Goal: Task Accomplishment & Management: Manage account settings

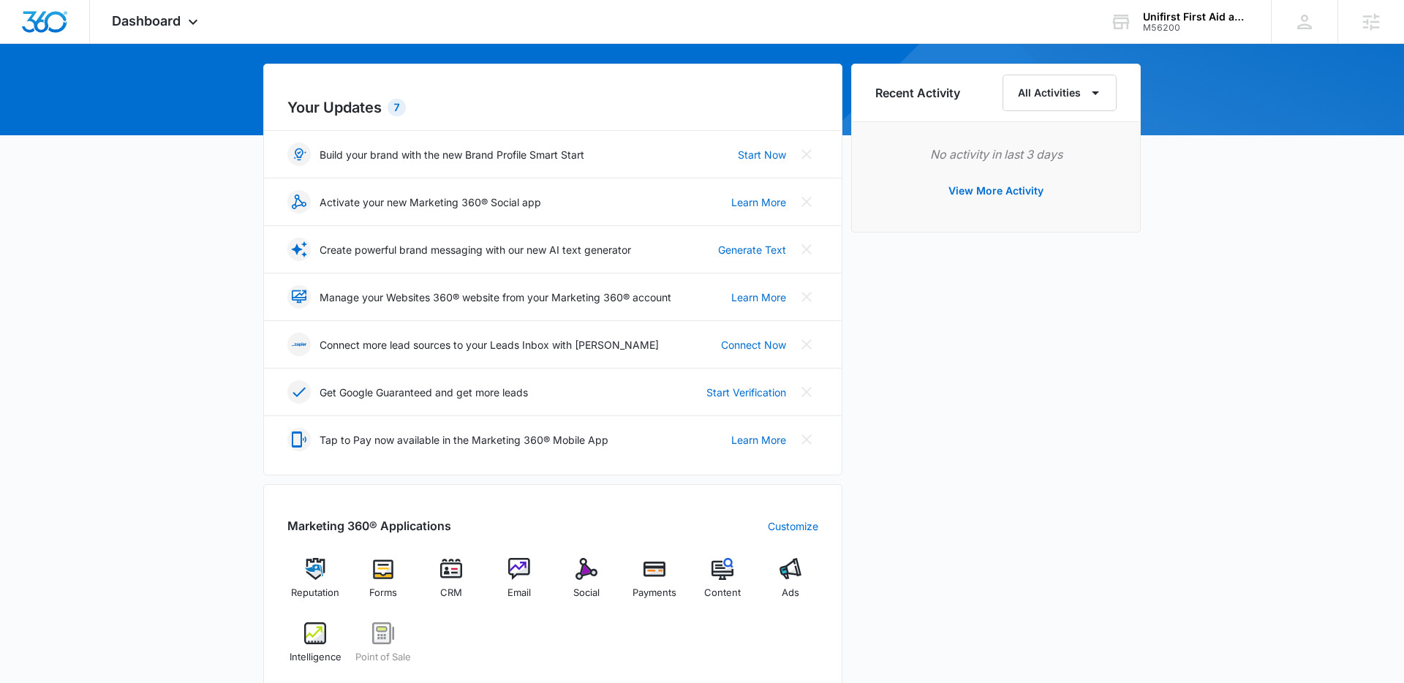
scroll to position [531, 0]
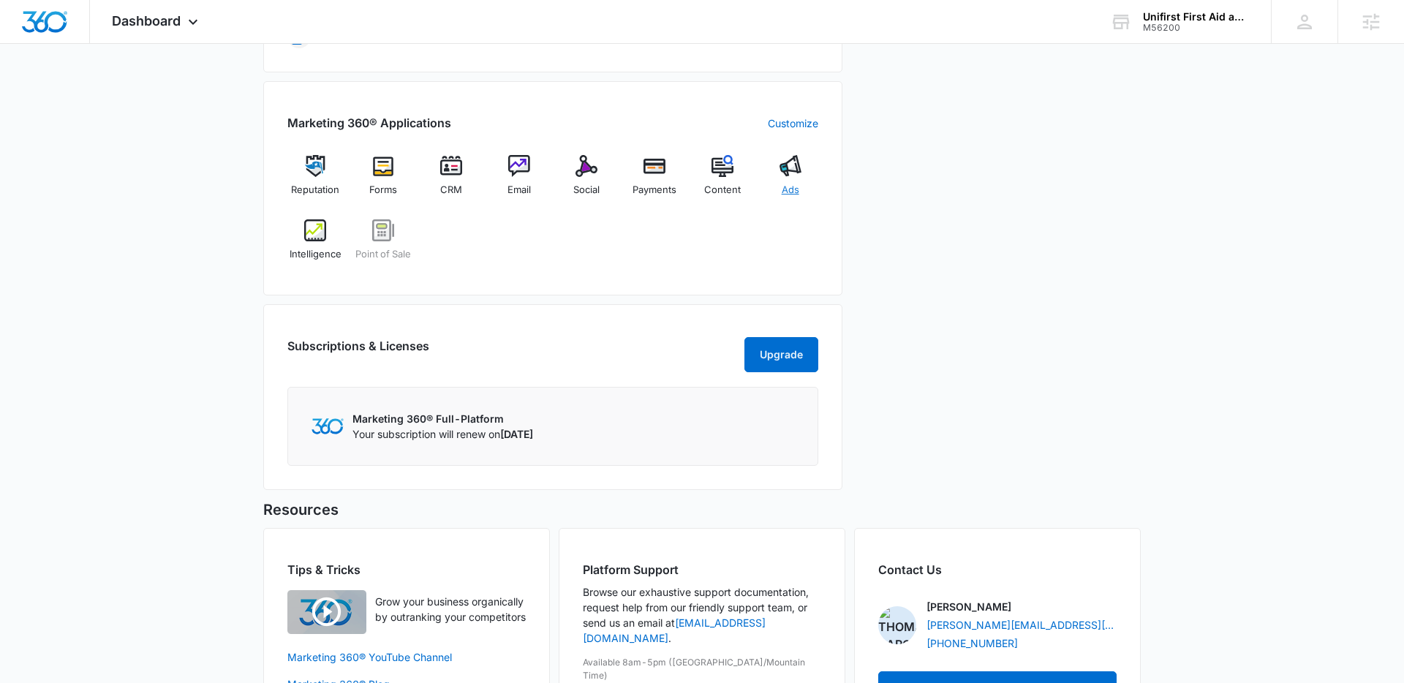
click at [801, 179] on div "Ads" at bounding box center [790, 181] width 56 height 53
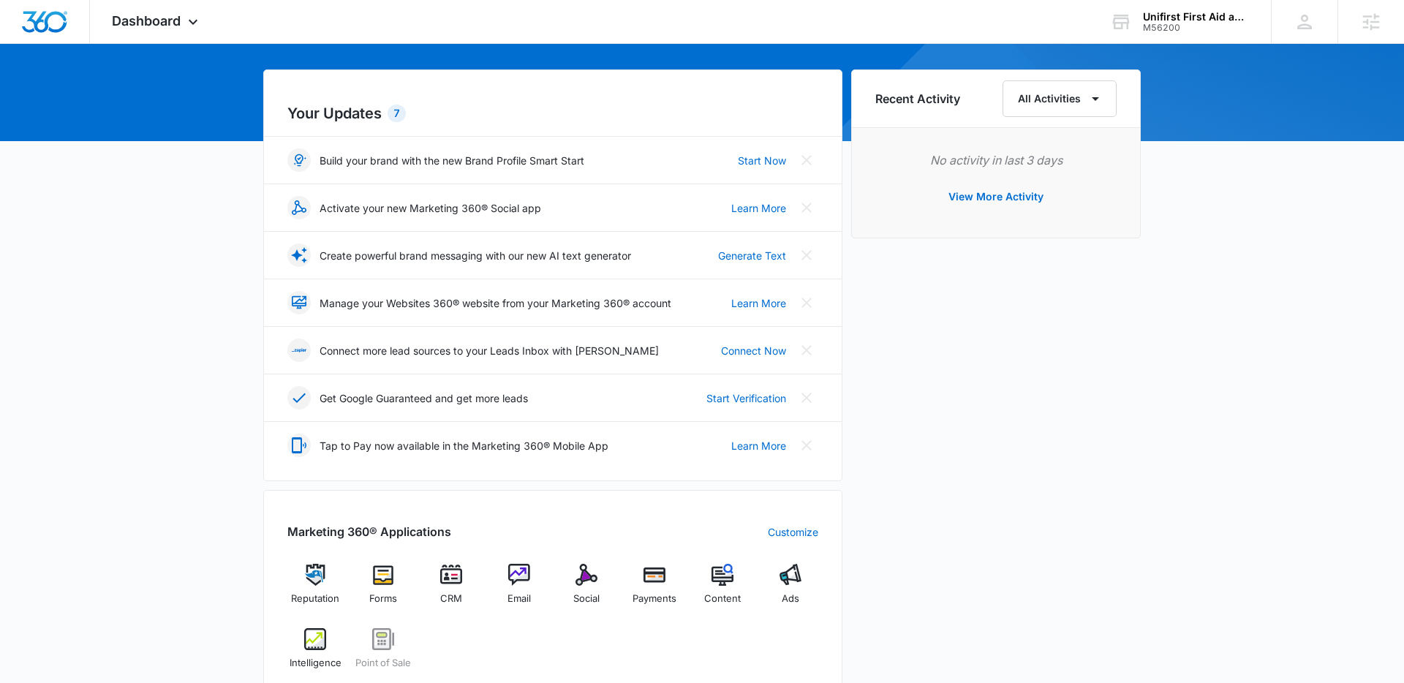
scroll to position [385, 0]
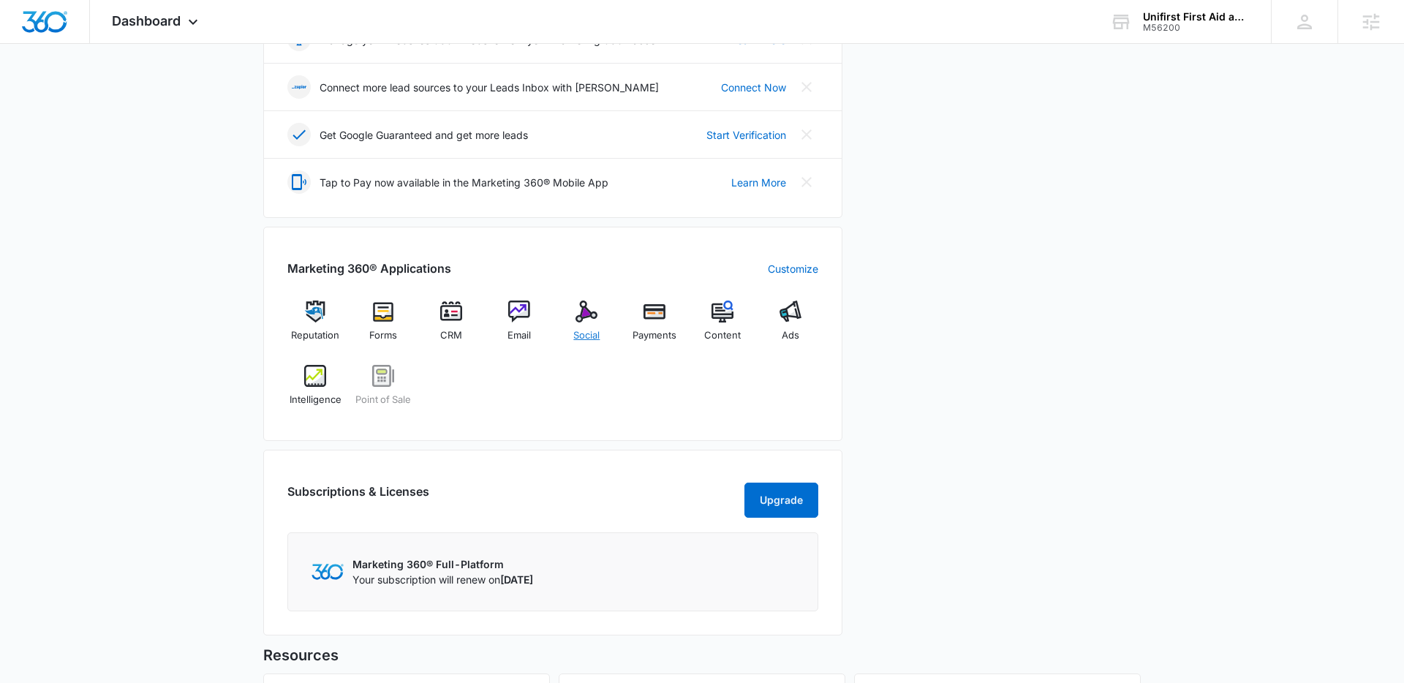
click at [570, 324] on div "Social" at bounding box center [587, 326] width 56 height 53
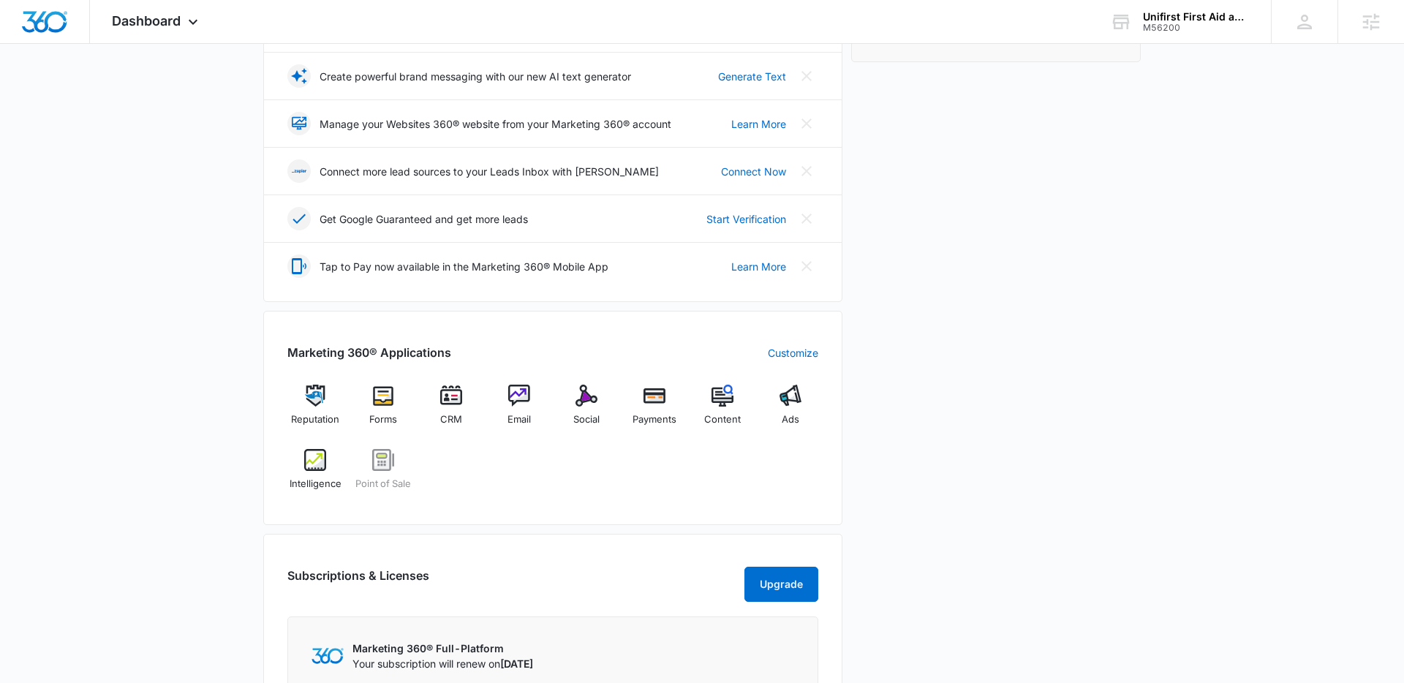
scroll to position [412, 0]
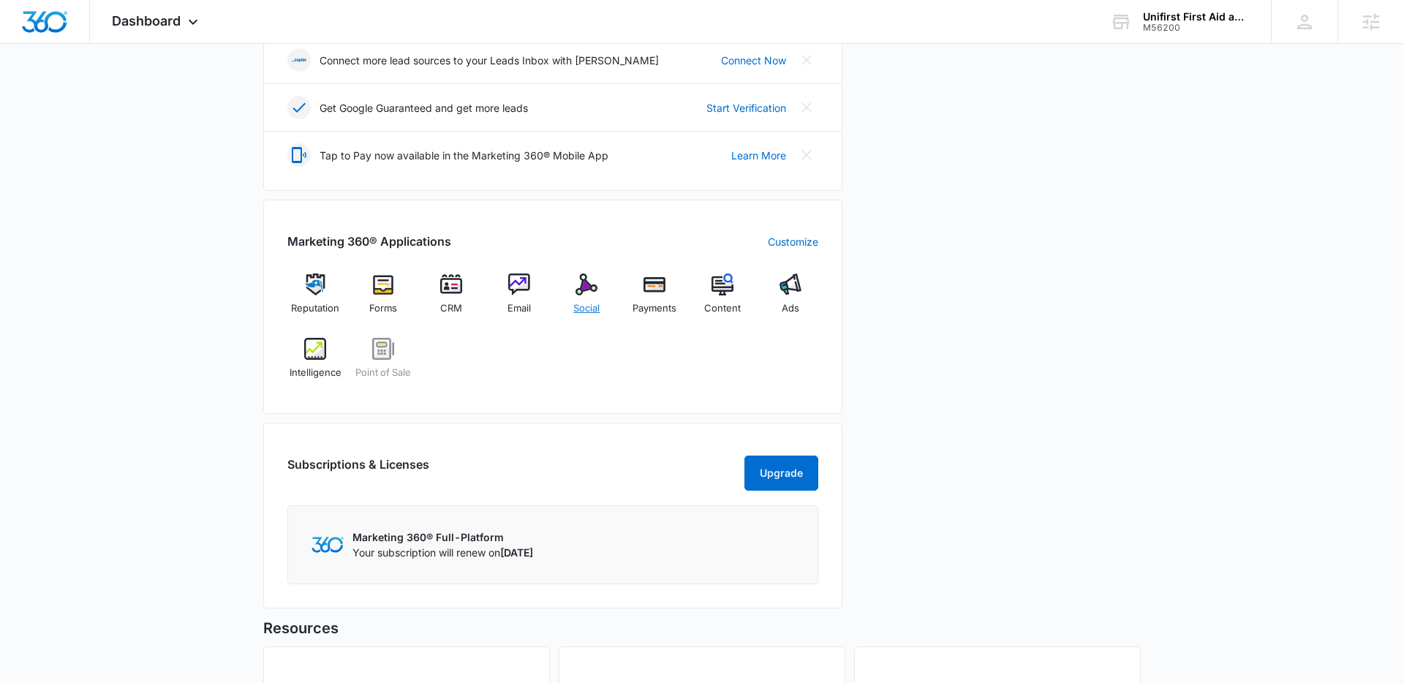
click at [567, 306] on div "Social" at bounding box center [587, 299] width 56 height 53
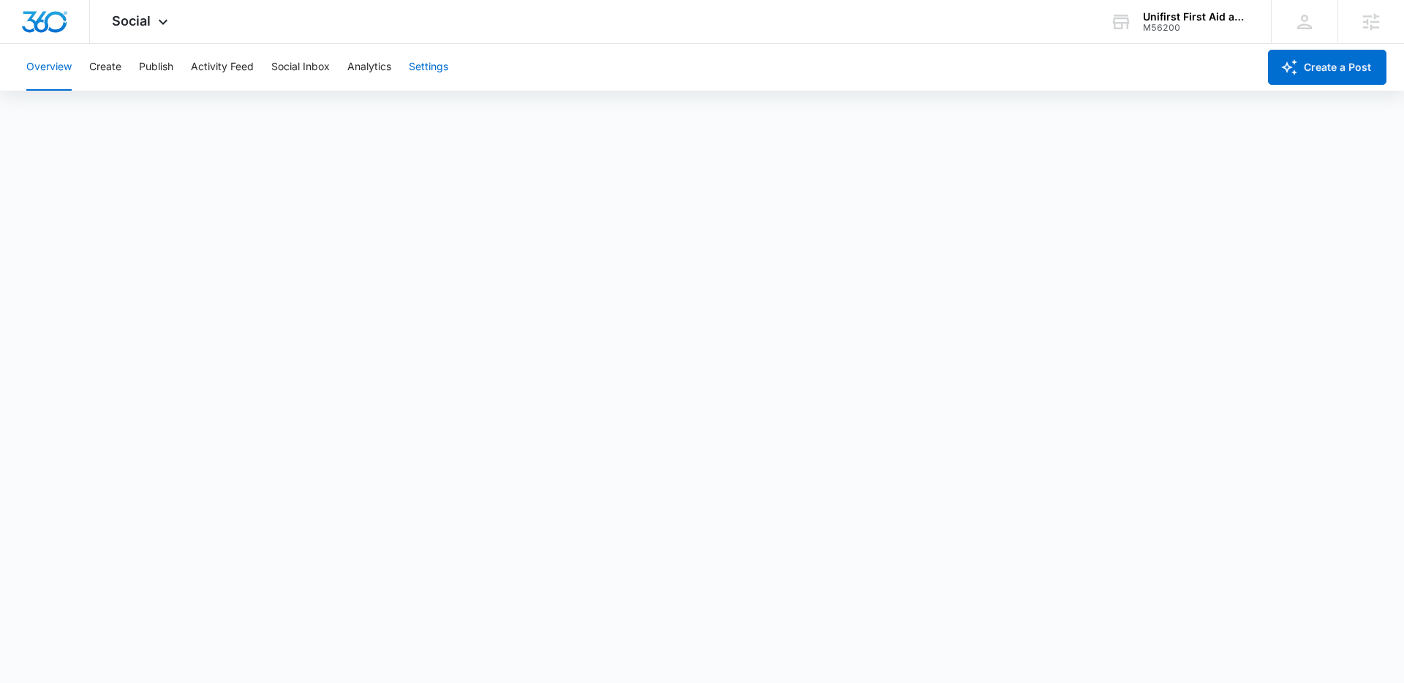
click at [428, 84] on button "Settings" at bounding box center [428, 67] width 39 height 47
click at [151, 21] on div "Social Apps Reputation Forms CRM Email Social Payments POS Content Ads Intellig…" at bounding box center [142, 21] width 104 height 43
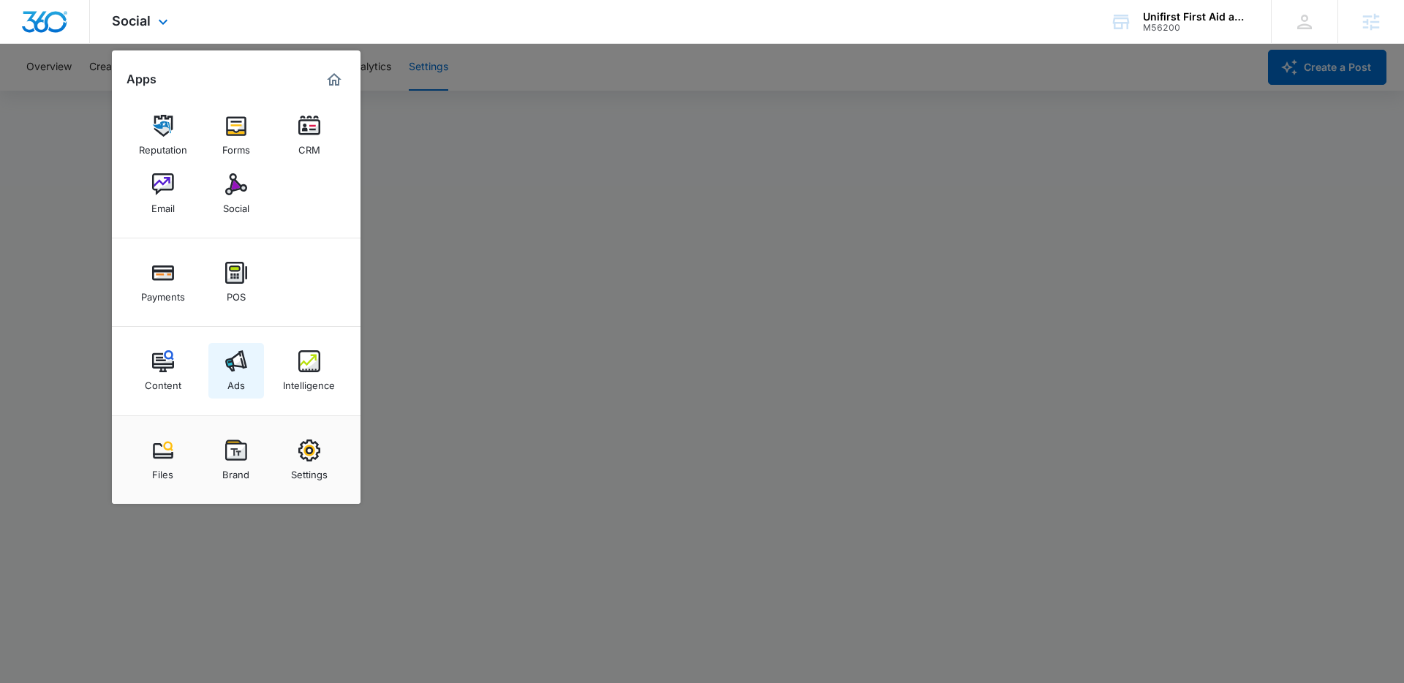
click at [246, 382] on link "Ads" at bounding box center [236, 371] width 56 height 56
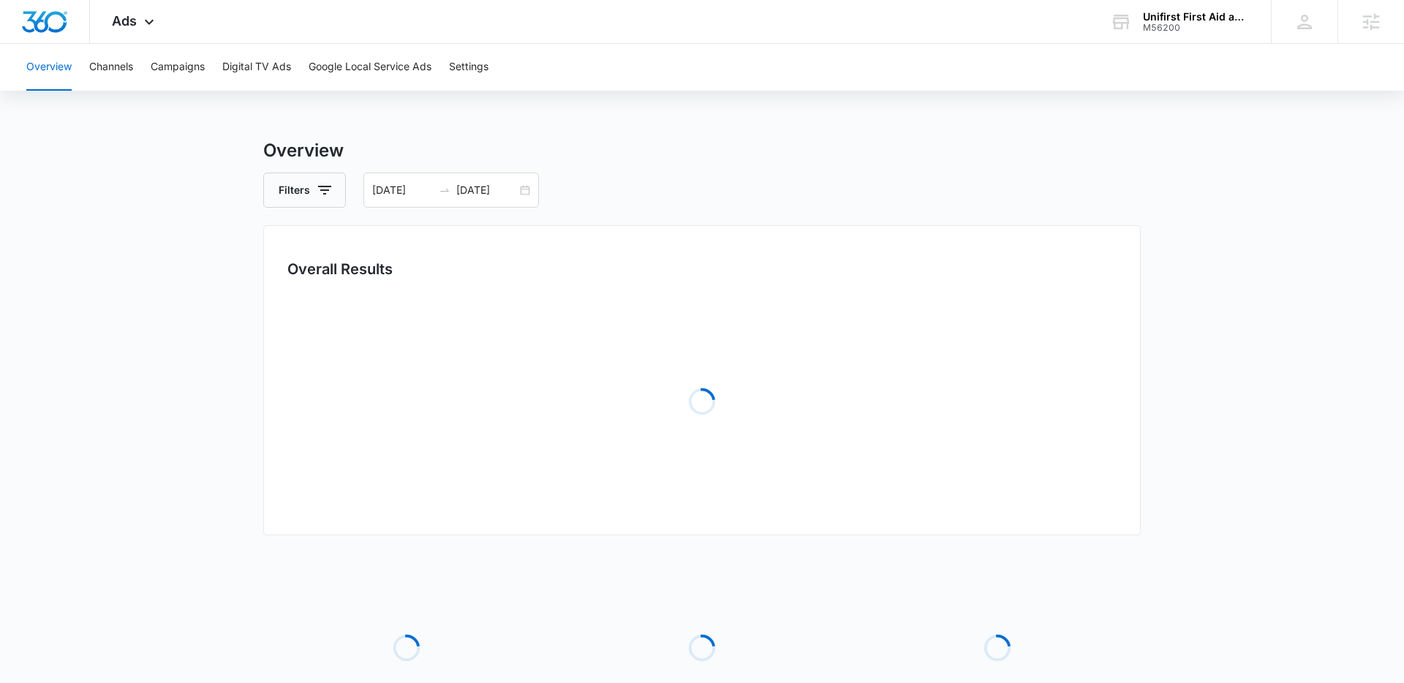
click at [215, 65] on div "Overview Channels Campaigns Digital TV Ads Google Local Service Ads Settings" at bounding box center [702, 67] width 1369 height 47
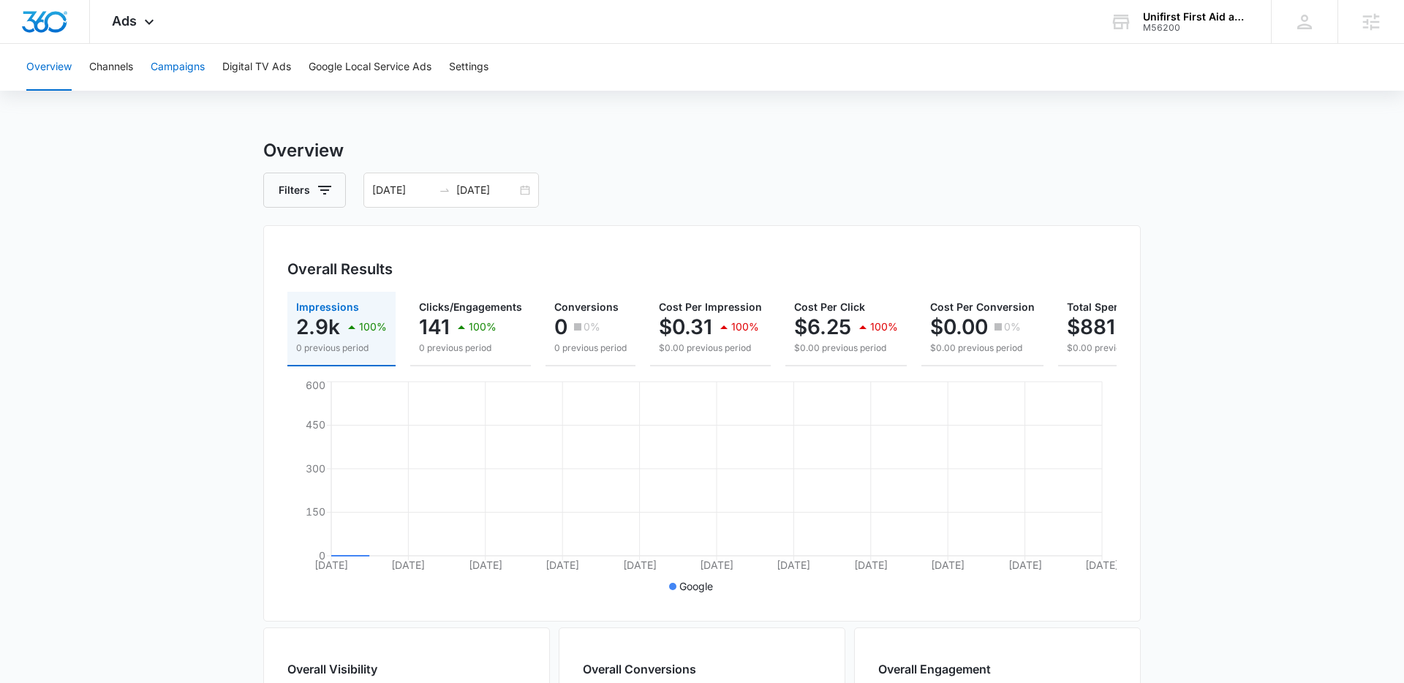
click at [196, 66] on button "Campaigns" at bounding box center [178, 67] width 54 height 47
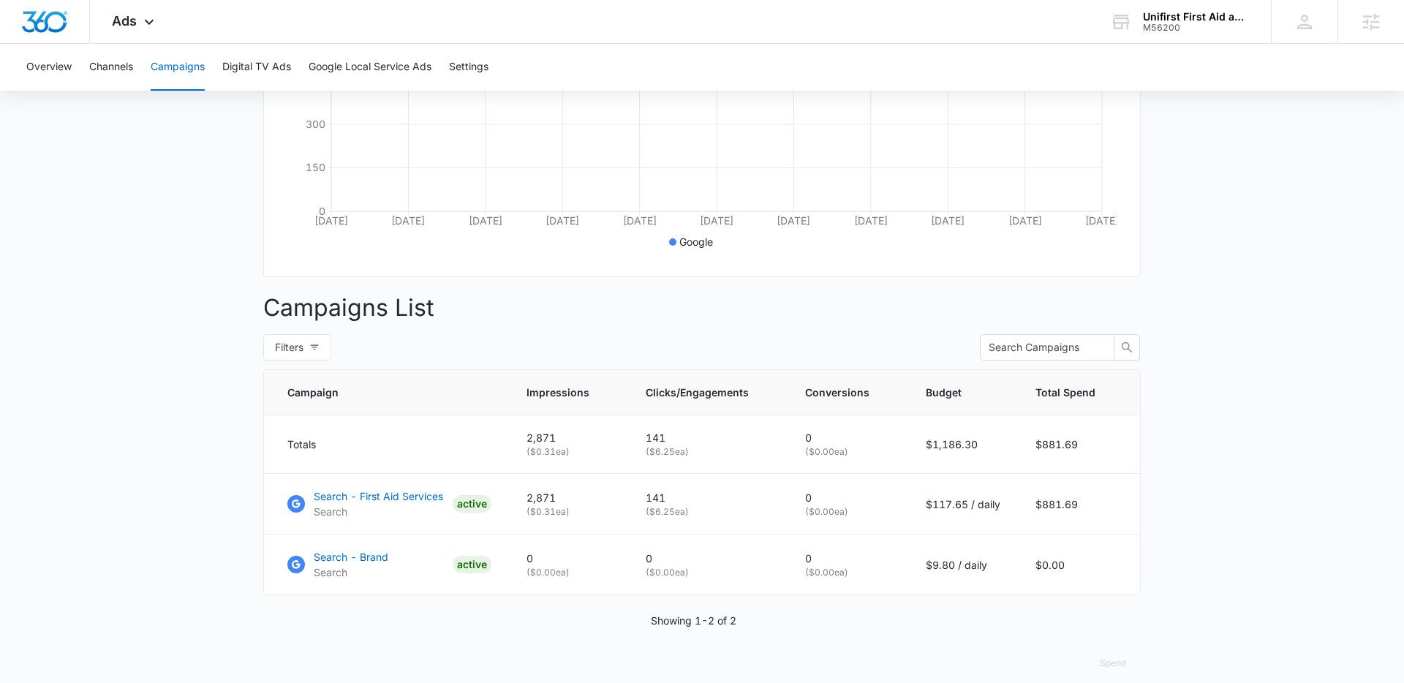
scroll to position [360, 0]
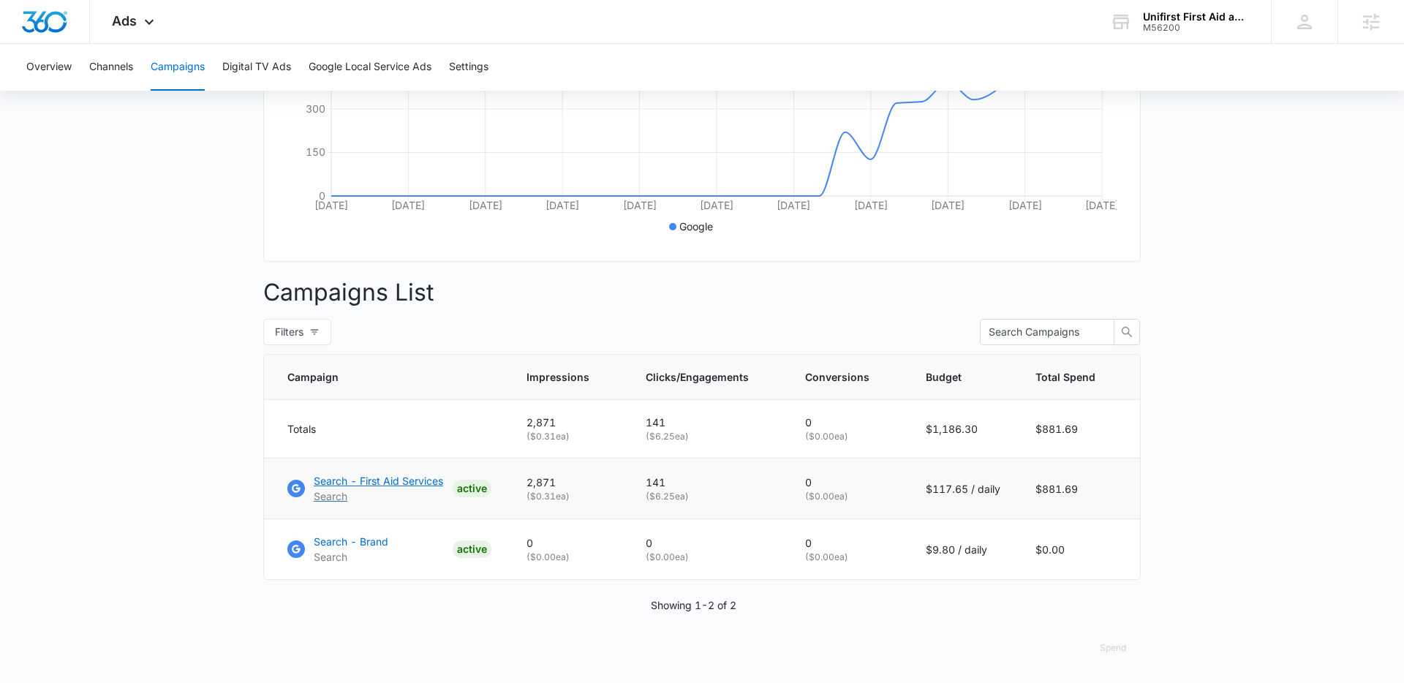
click at [366, 479] on p "Search - First Aid Services" at bounding box center [378, 480] width 129 height 15
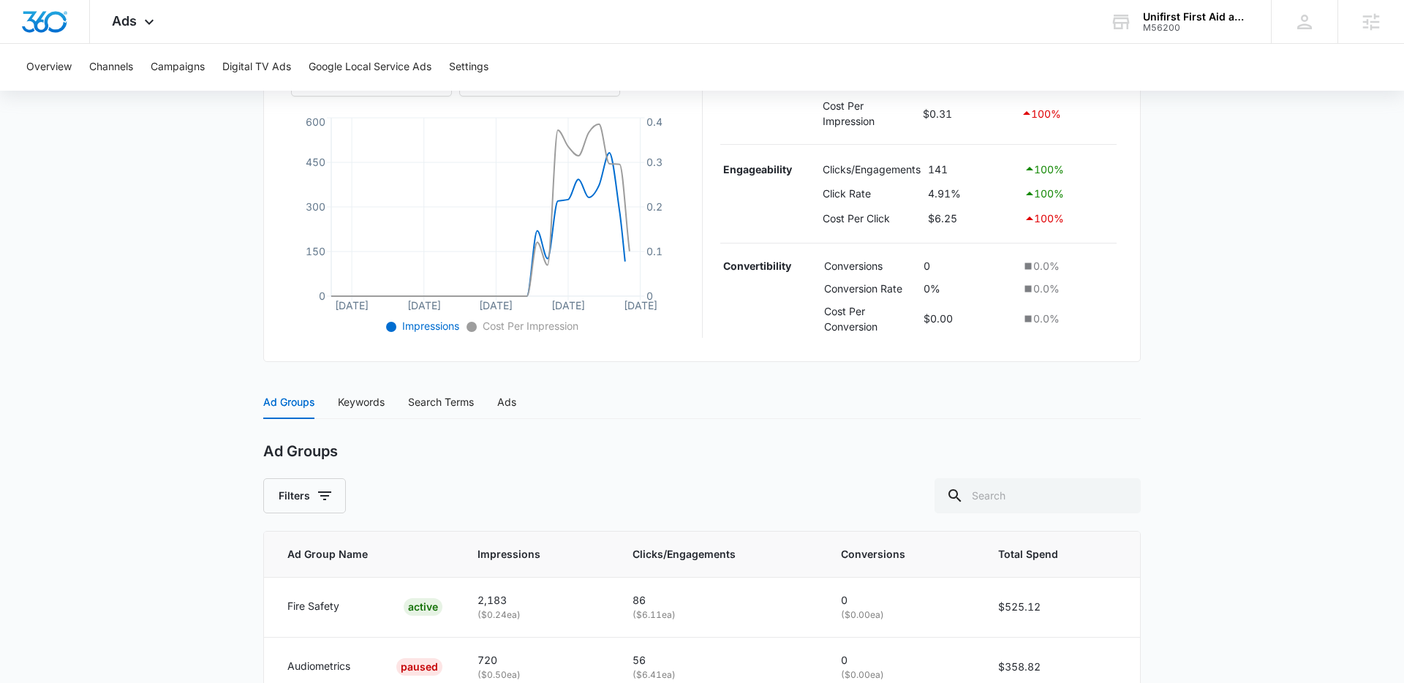
scroll to position [393, 0]
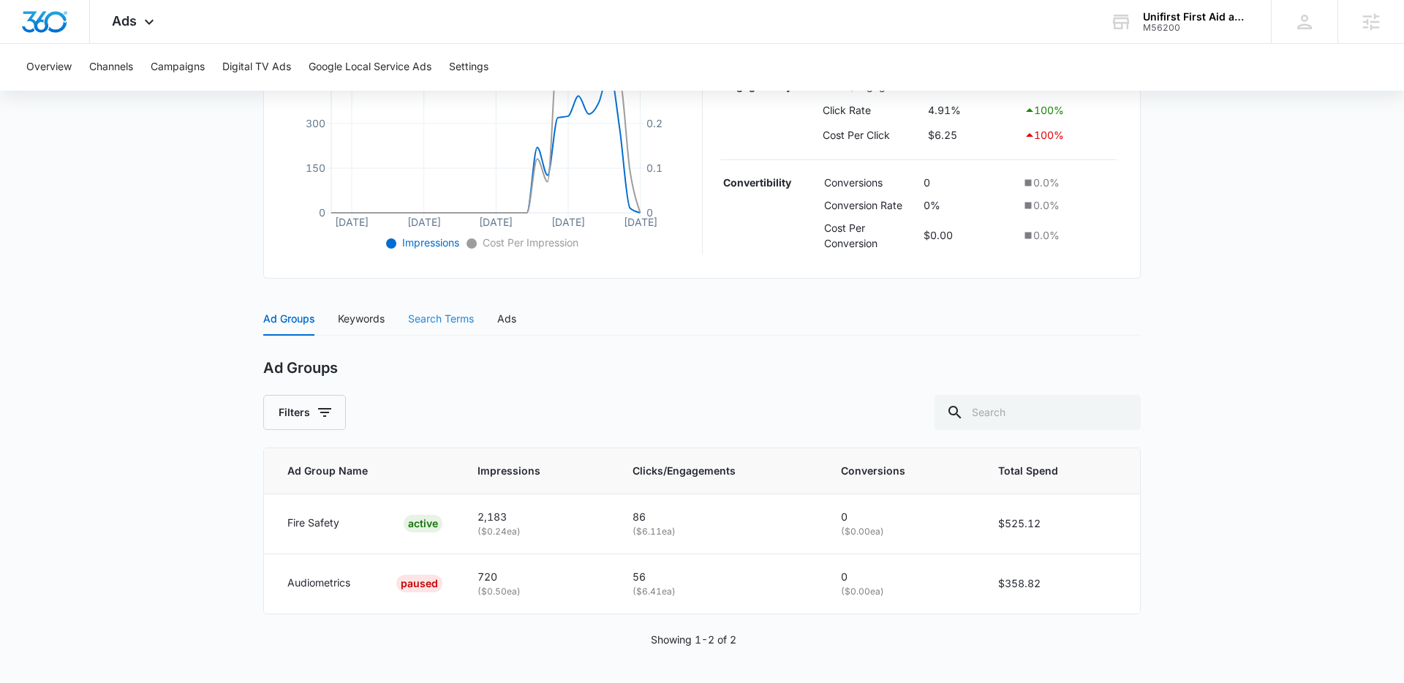
click at [425, 328] on div "Search Terms" at bounding box center [441, 319] width 66 height 34
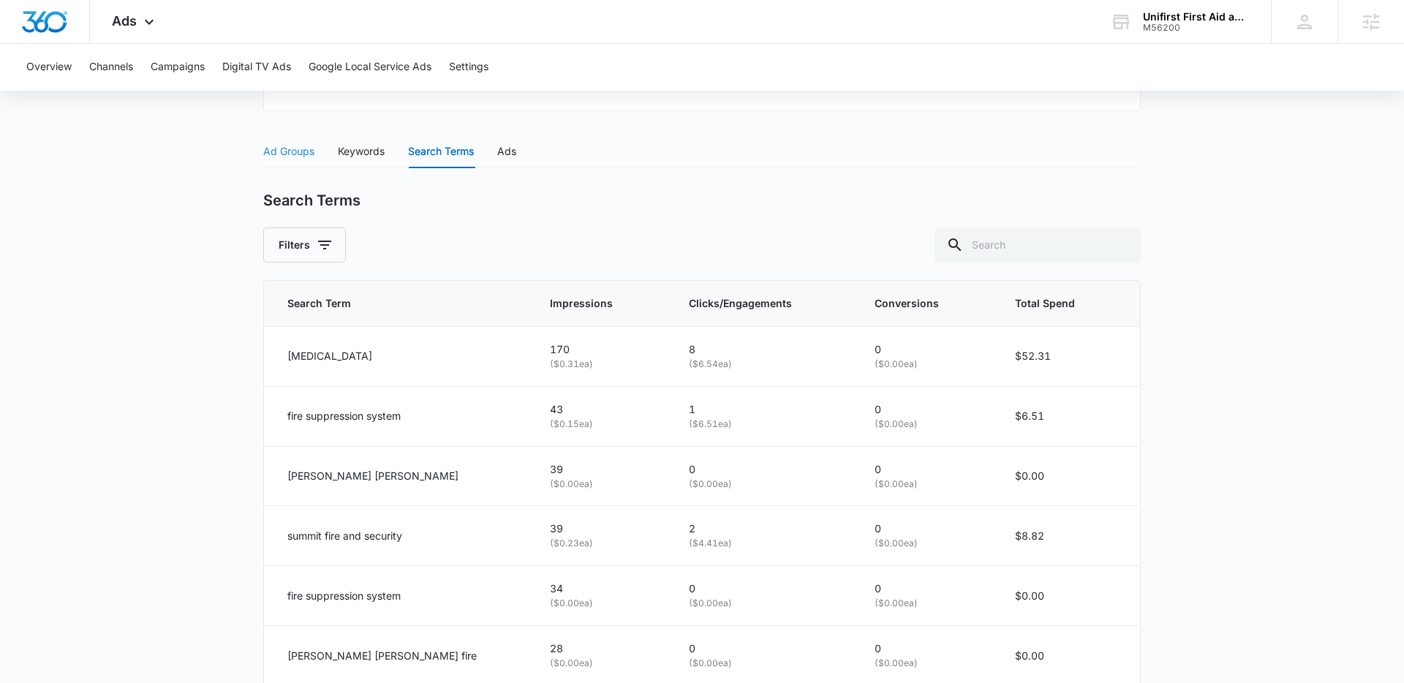
scroll to position [561, 0]
click at [334, 155] on div "Ad Groups Keywords Search Terms Ads" at bounding box center [389, 150] width 253 height 34
click at [347, 155] on div "Keywords" at bounding box center [361, 150] width 47 height 16
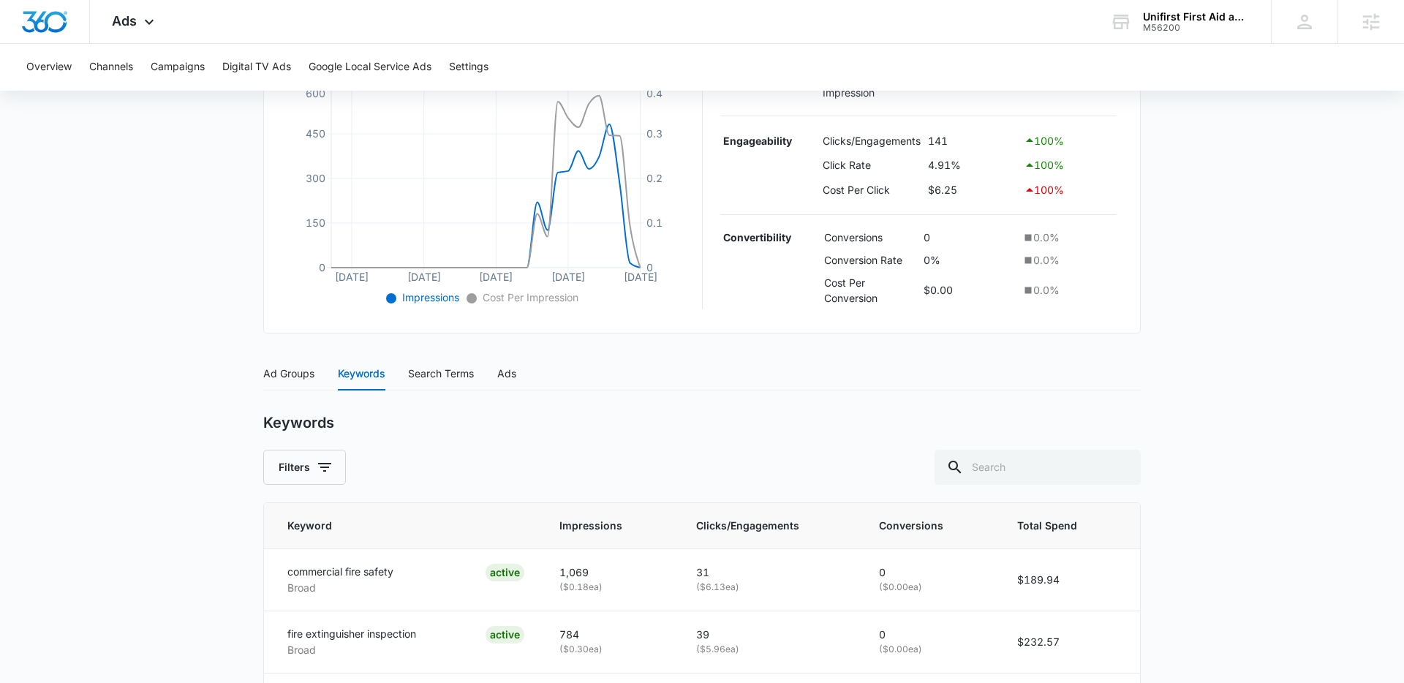
scroll to position [0, 0]
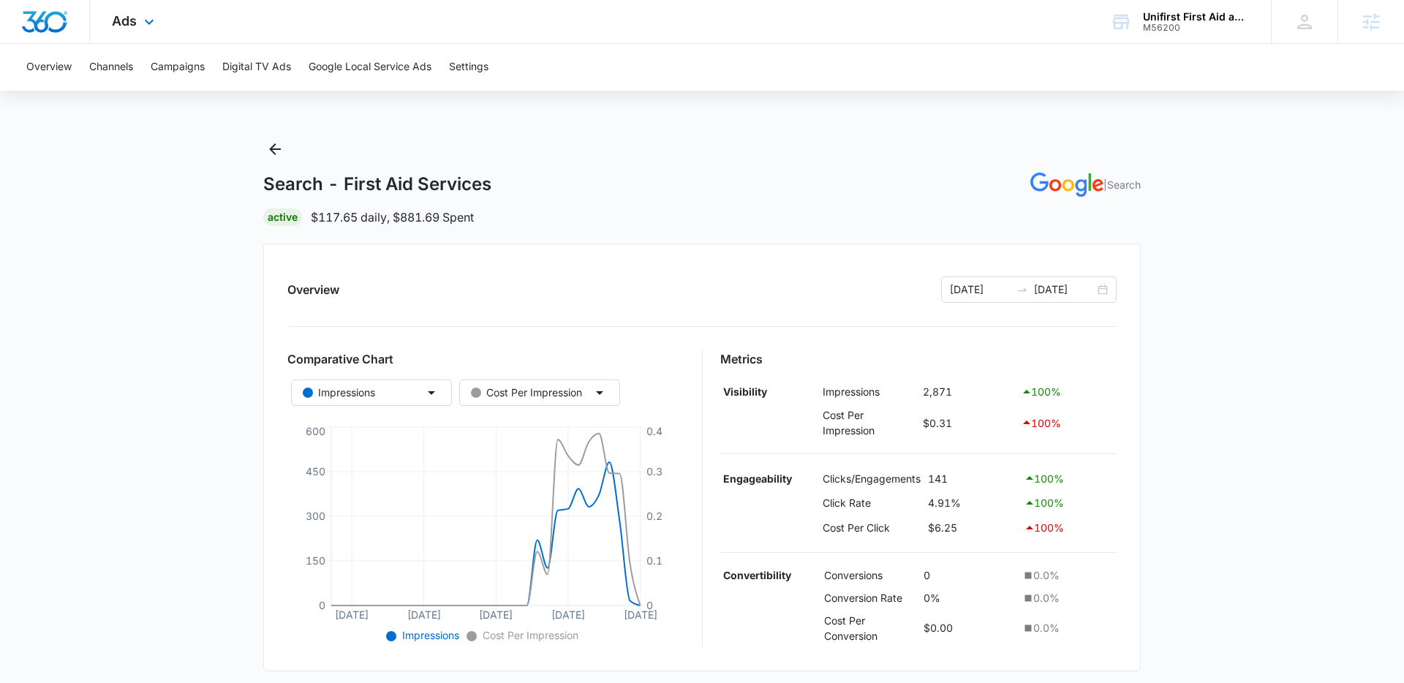
click at [110, 1] on div "Ads Apps Reputation Forms CRM Email Social Payments POS Content Ads Intelligenc…" at bounding box center [135, 21] width 90 height 43
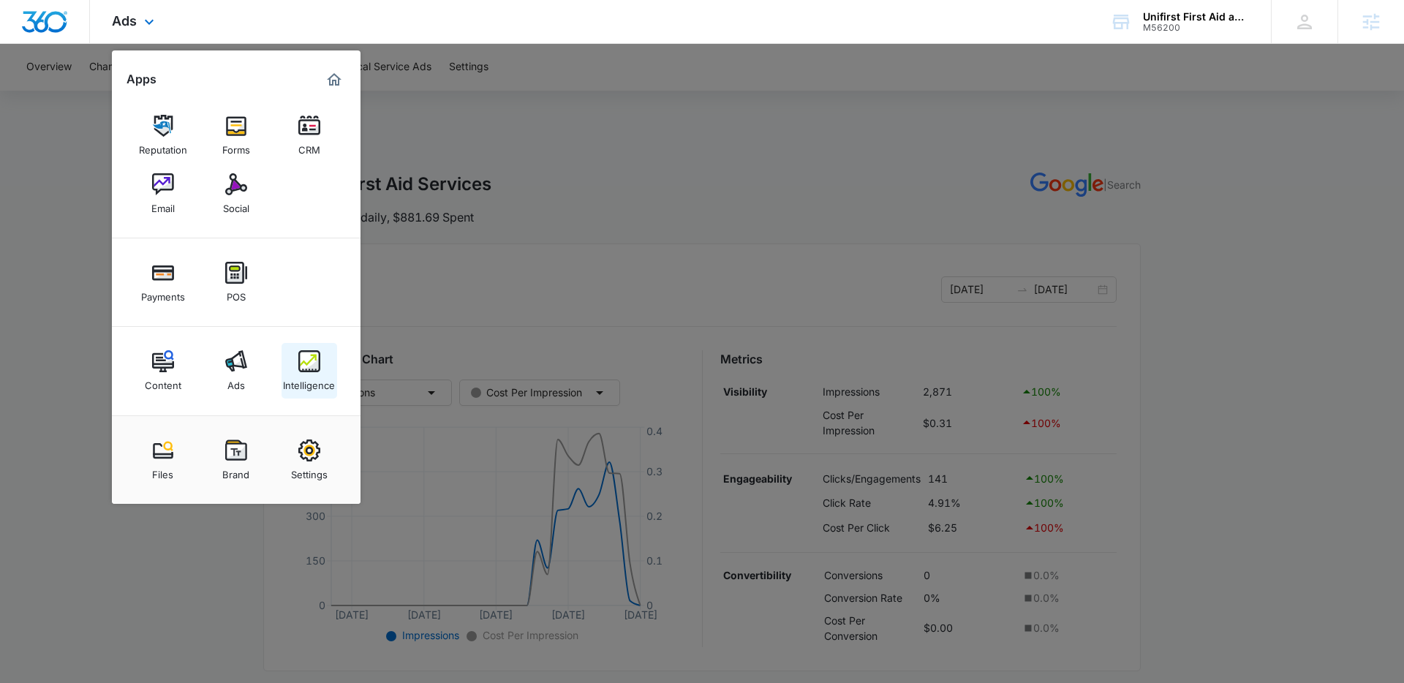
click at [312, 370] on img at bounding box center [309, 361] width 22 height 22
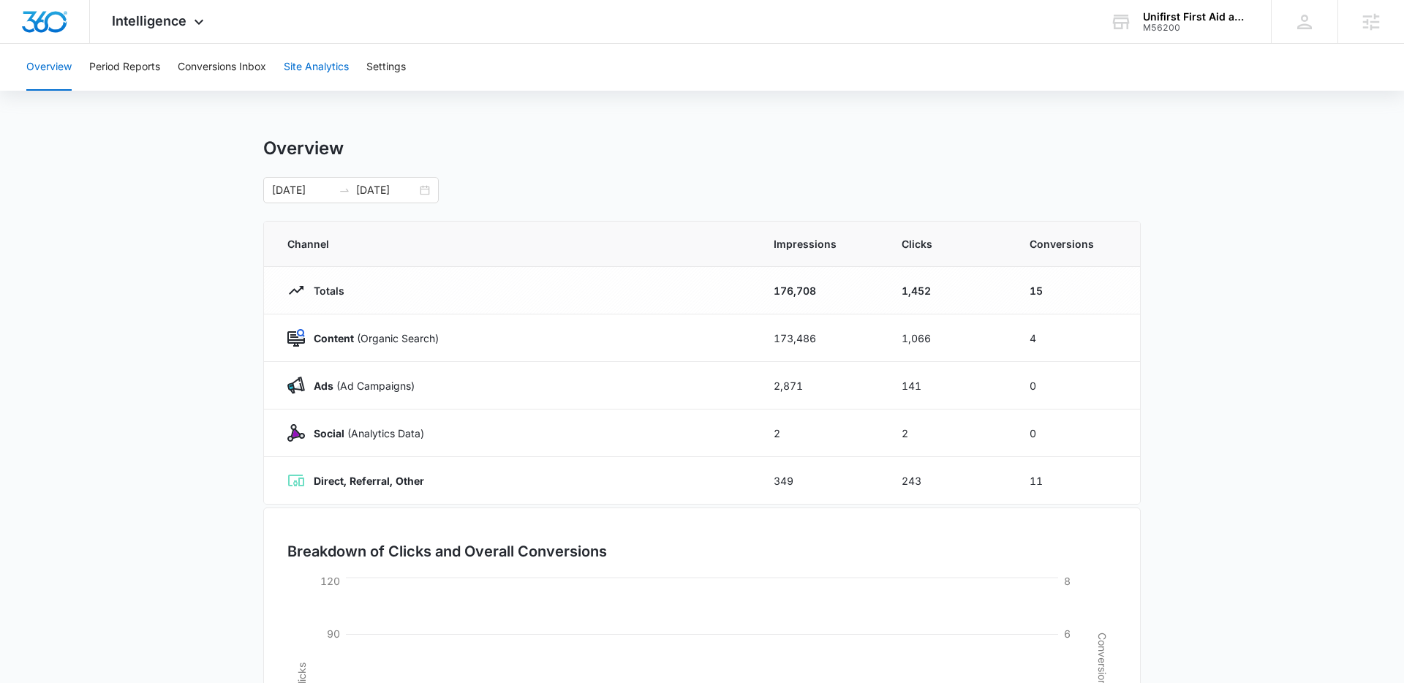
click at [321, 72] on button "Site Analytics" at bounding box center [316, 67] width 65 height 47
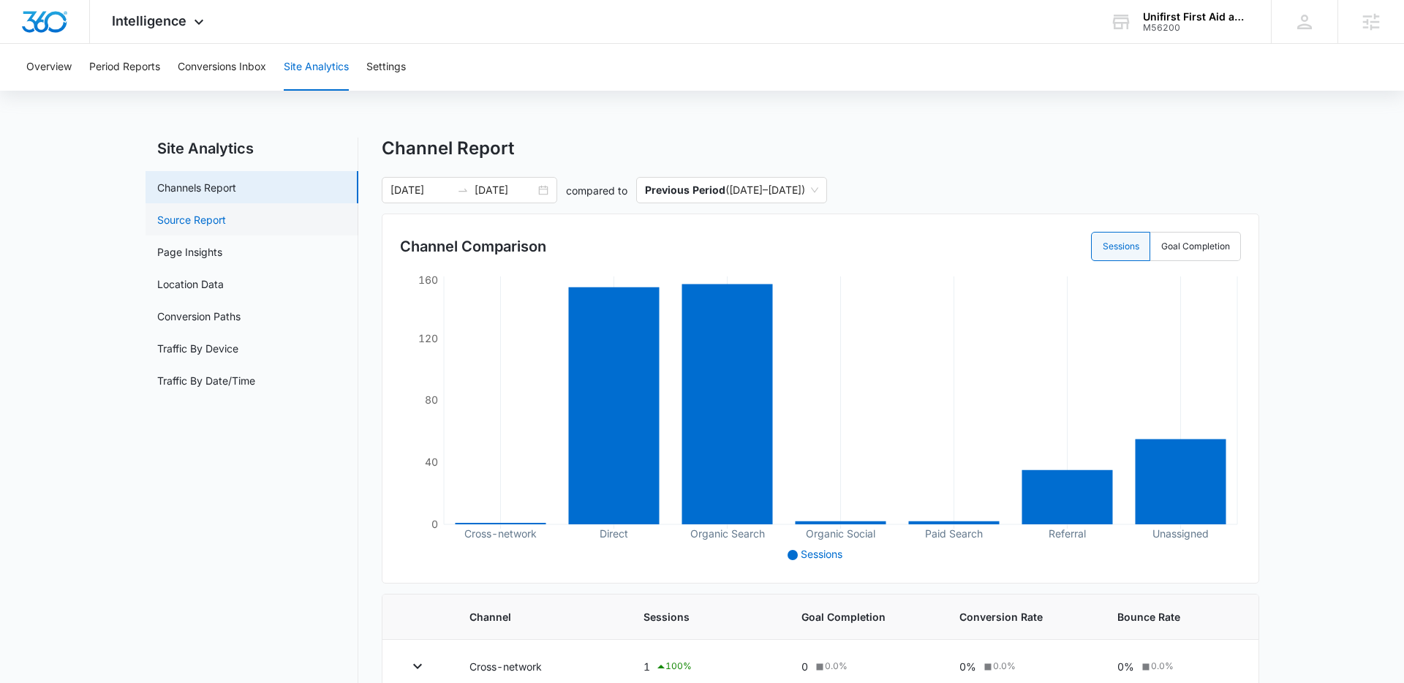
click at [226, 213] on link "Source Report" at bounding box center [191, 219] width 69 height 15
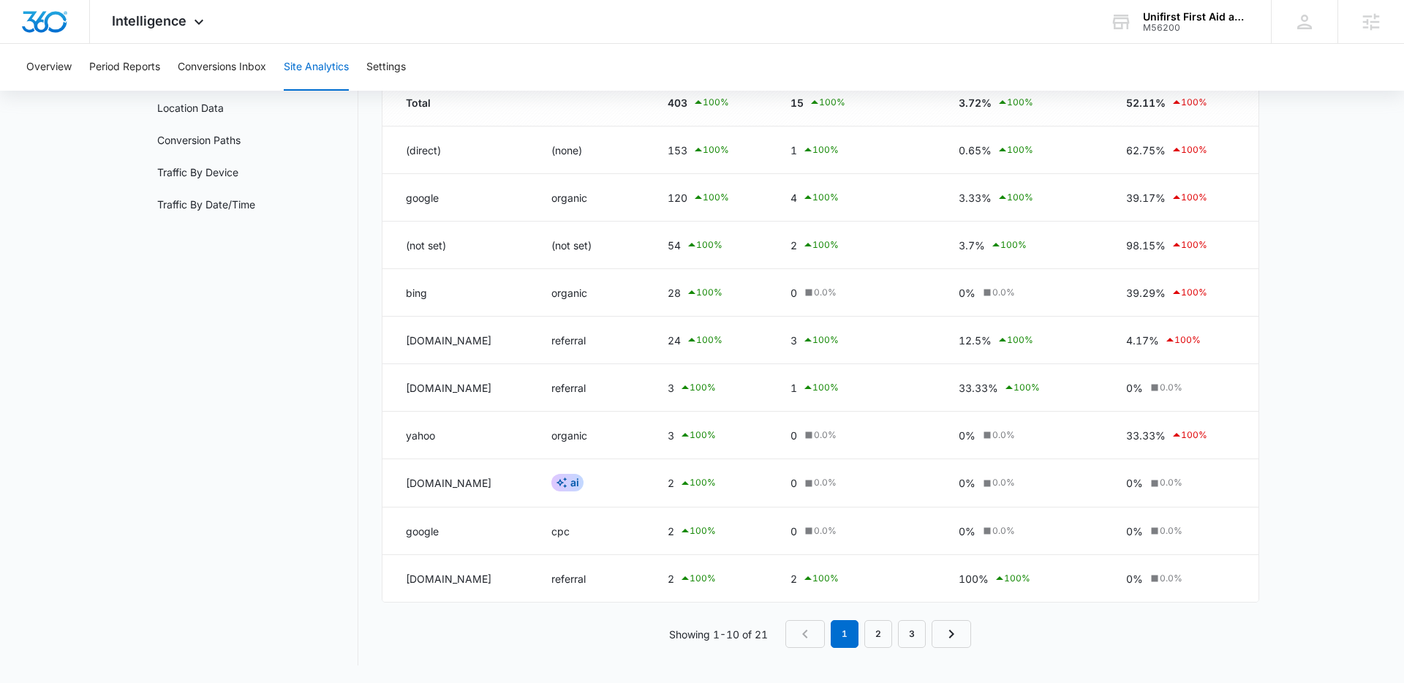
scroll to position [176, 0]
click at [871, 636] on link "2" at bounding box center [878, 634] width 28 height 28
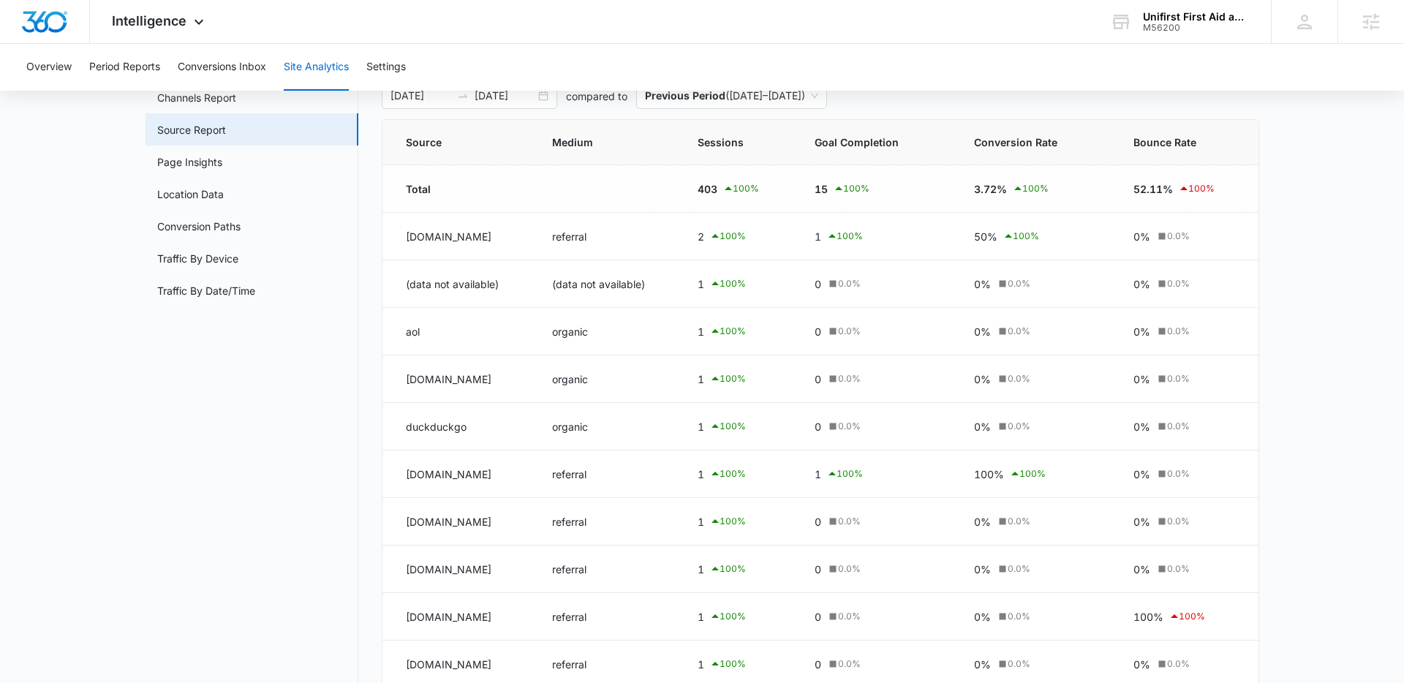
scroll to position [175, 0]
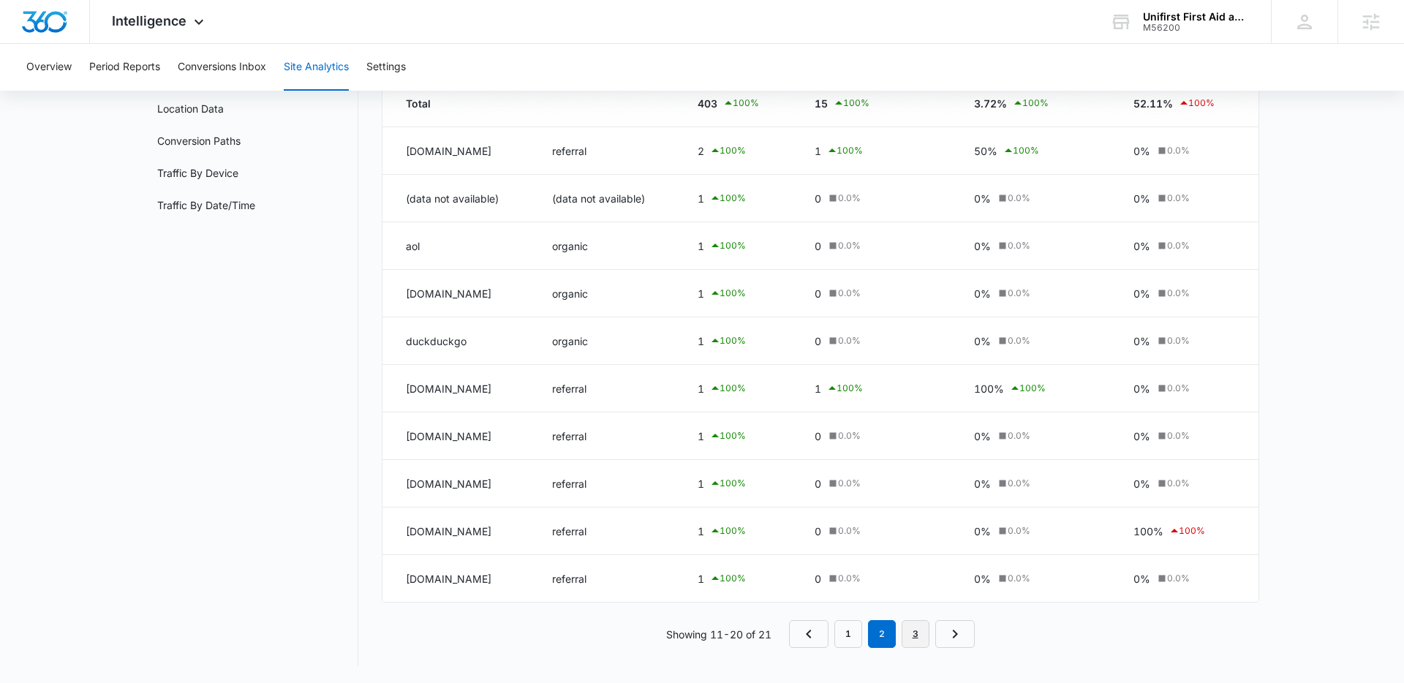
click at [905, 635] on link "3" at bounding box center [915, 634] width 28 height 28
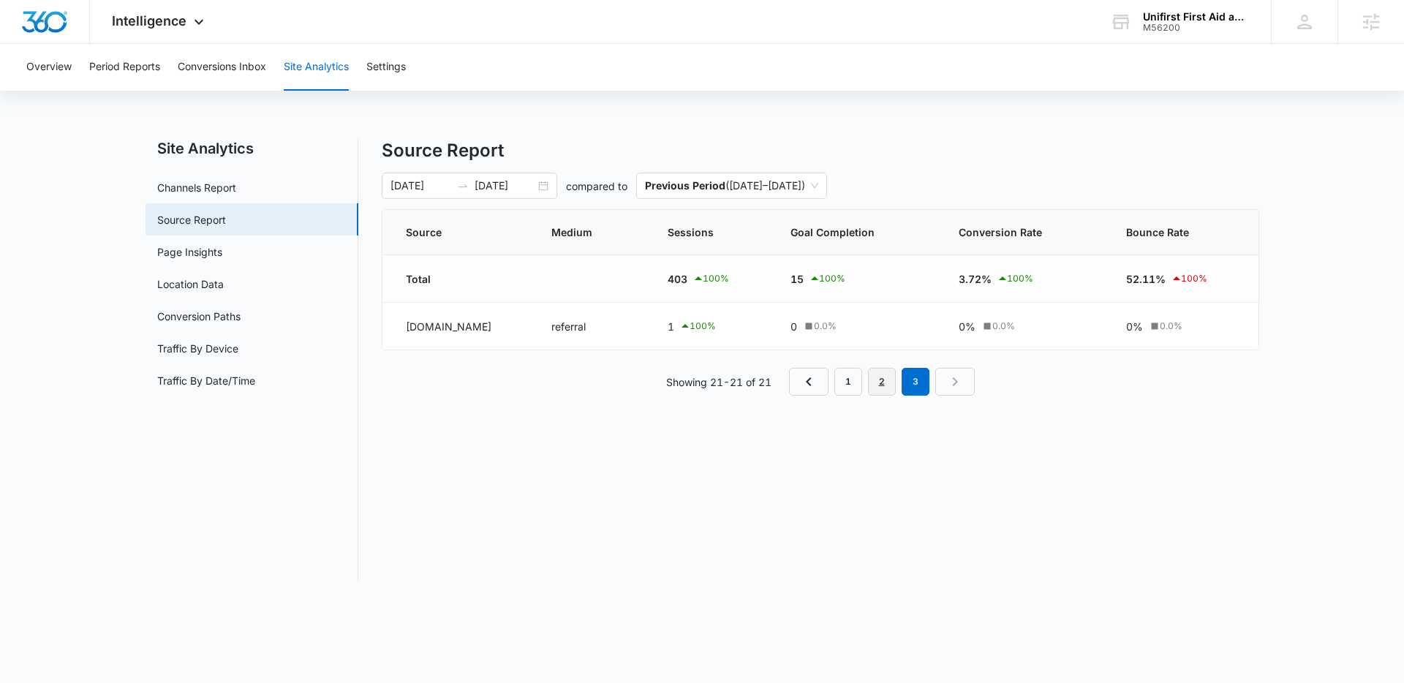
click at [871, 372] on link "2" at bounding box center [882, 382] width 28 height 28
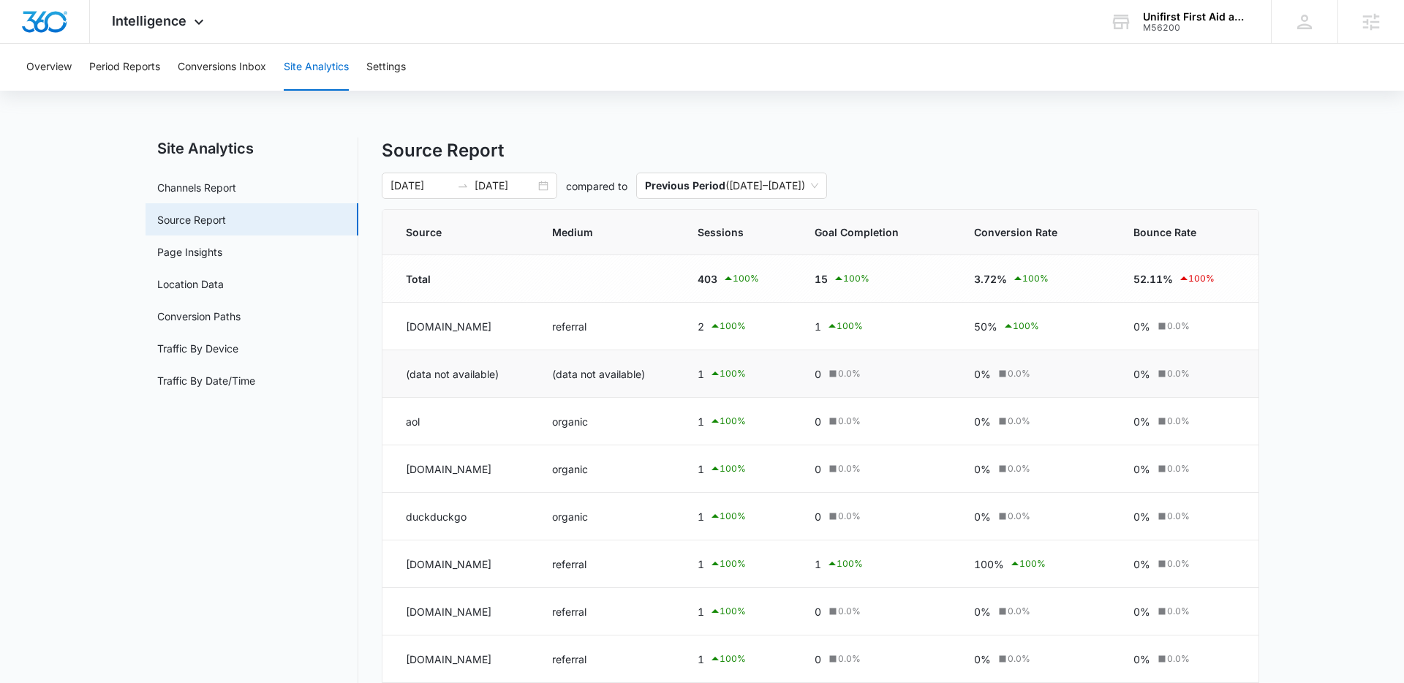
scroll to position [175, 0]
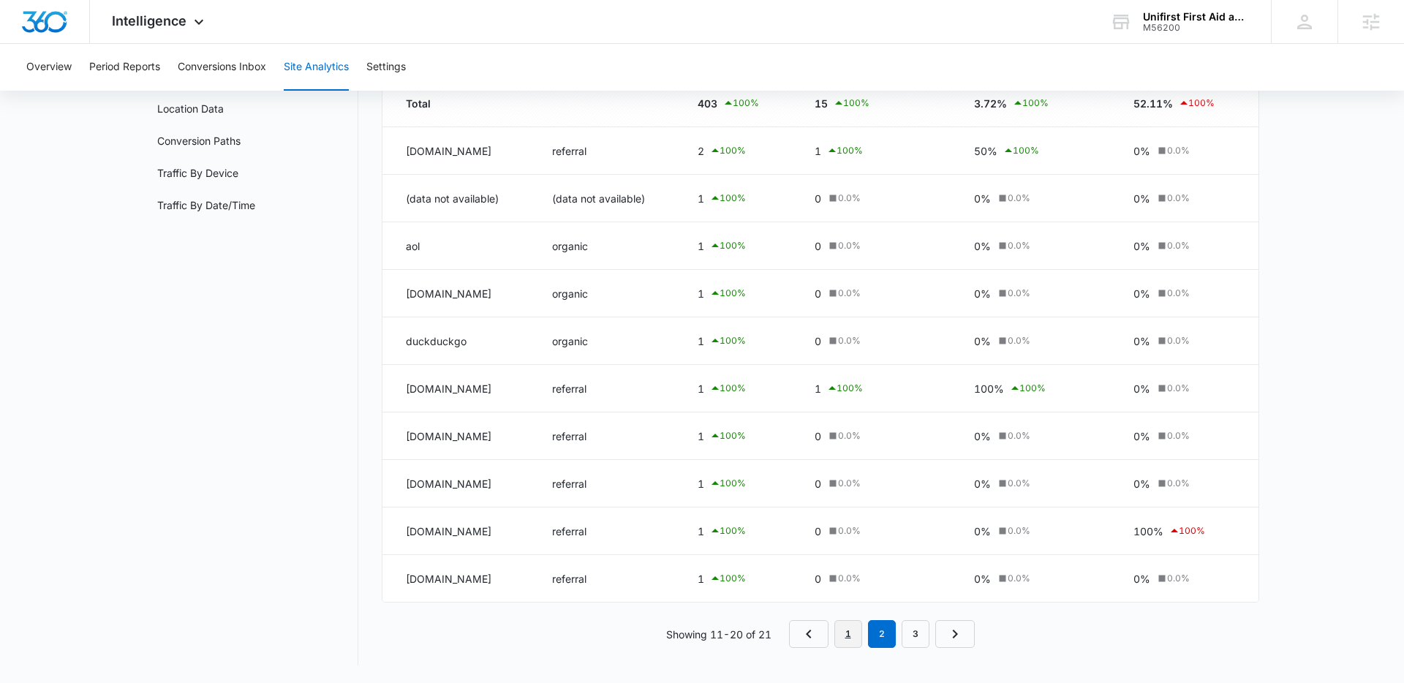
click at [850, 635] on link "1" at bounding box center [848, 634] width 28 height 28
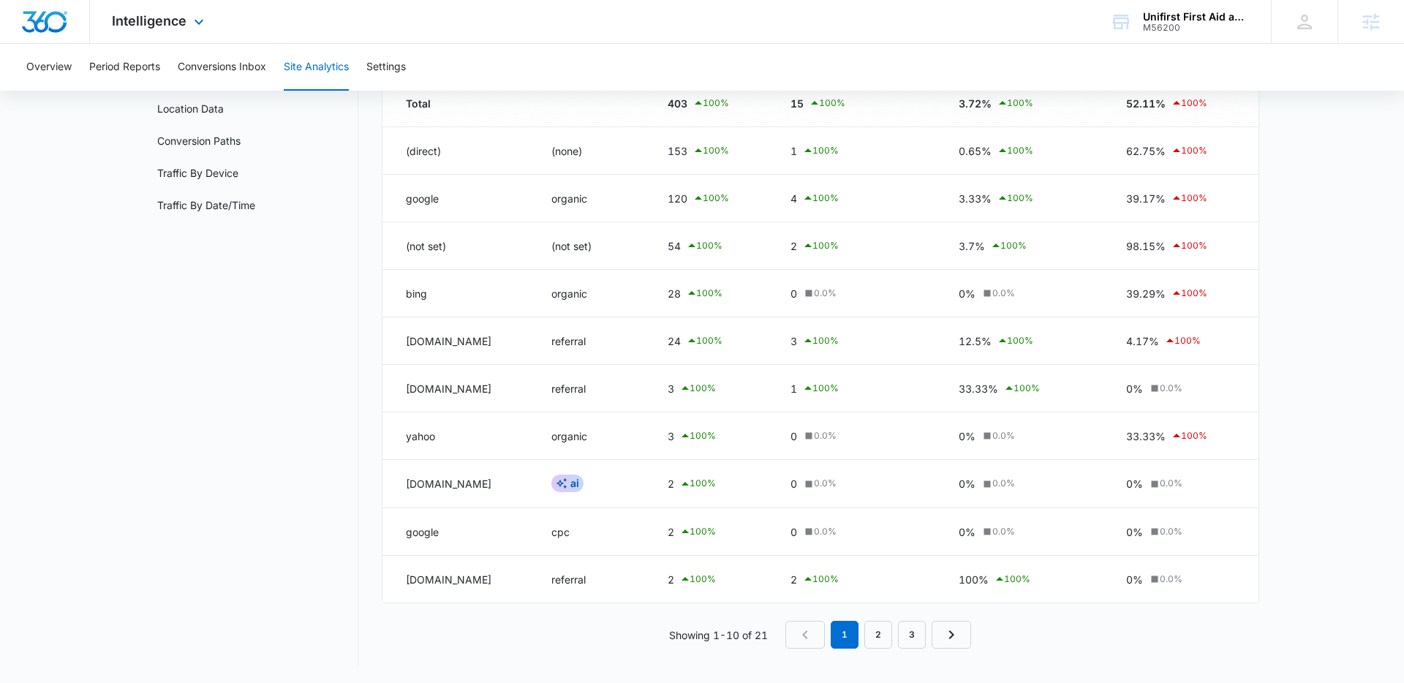
click at [208, 22] on div "Intelligence Apps Reputation Forms CRM Email Social Payments POS Content Ads In…" at bounding box center [160, 21] width 140 height 43
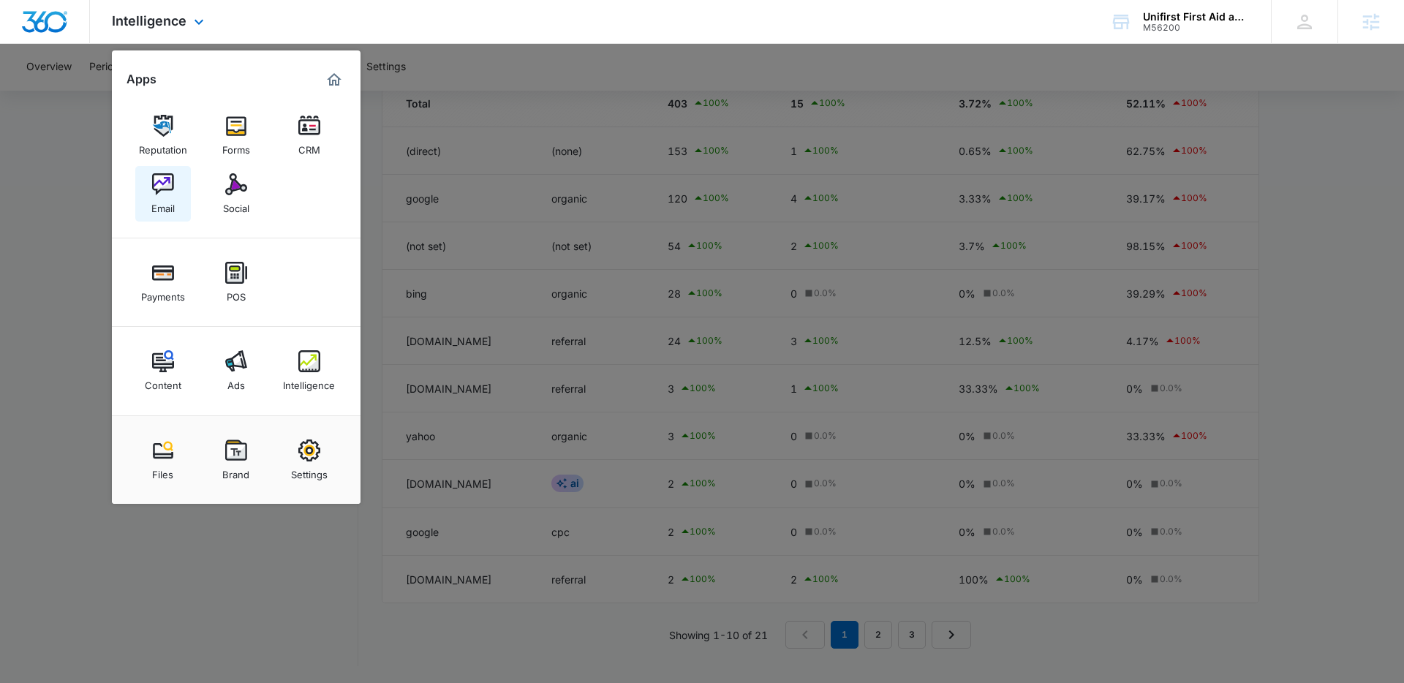
click at [157, 207] on div "Email" at bounding box center [162, 204] width 23 height 19
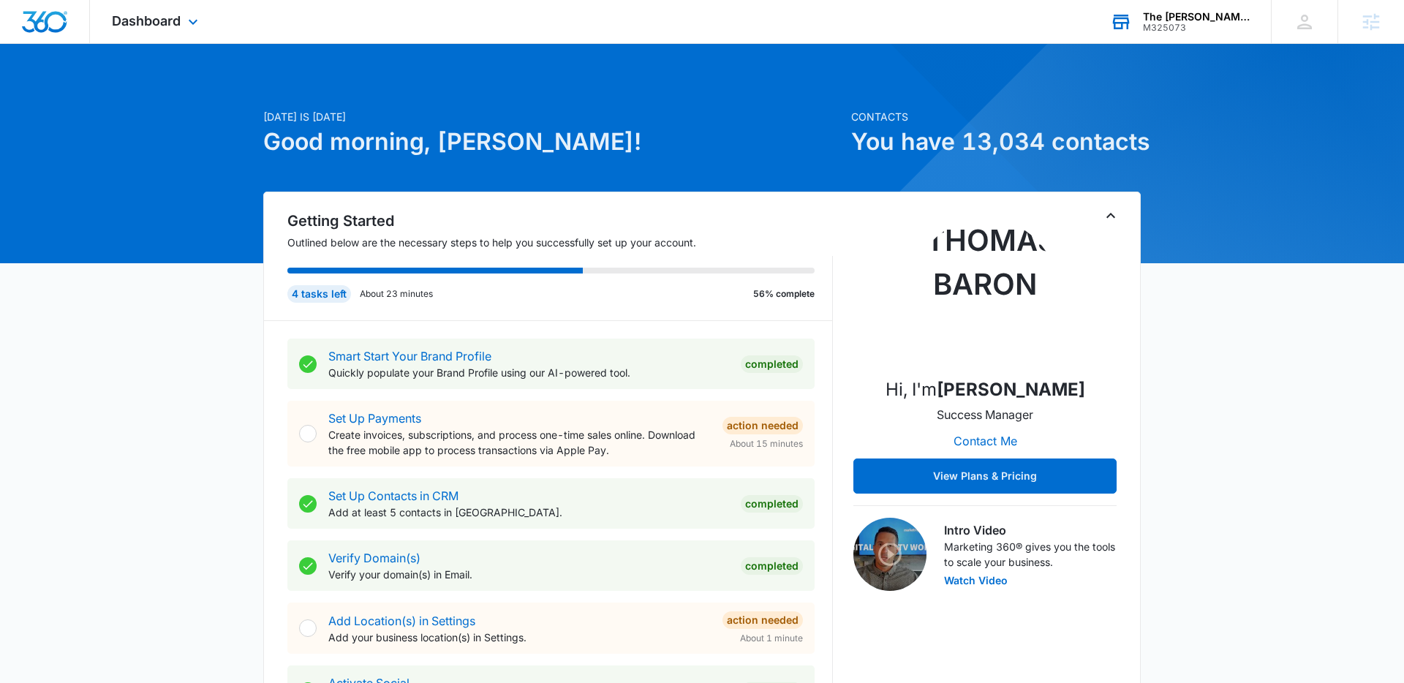
click at [1156, 11] on div "The [PERSON_NAME] Organization" at bounding box center [1196, 17] width 107 height 12
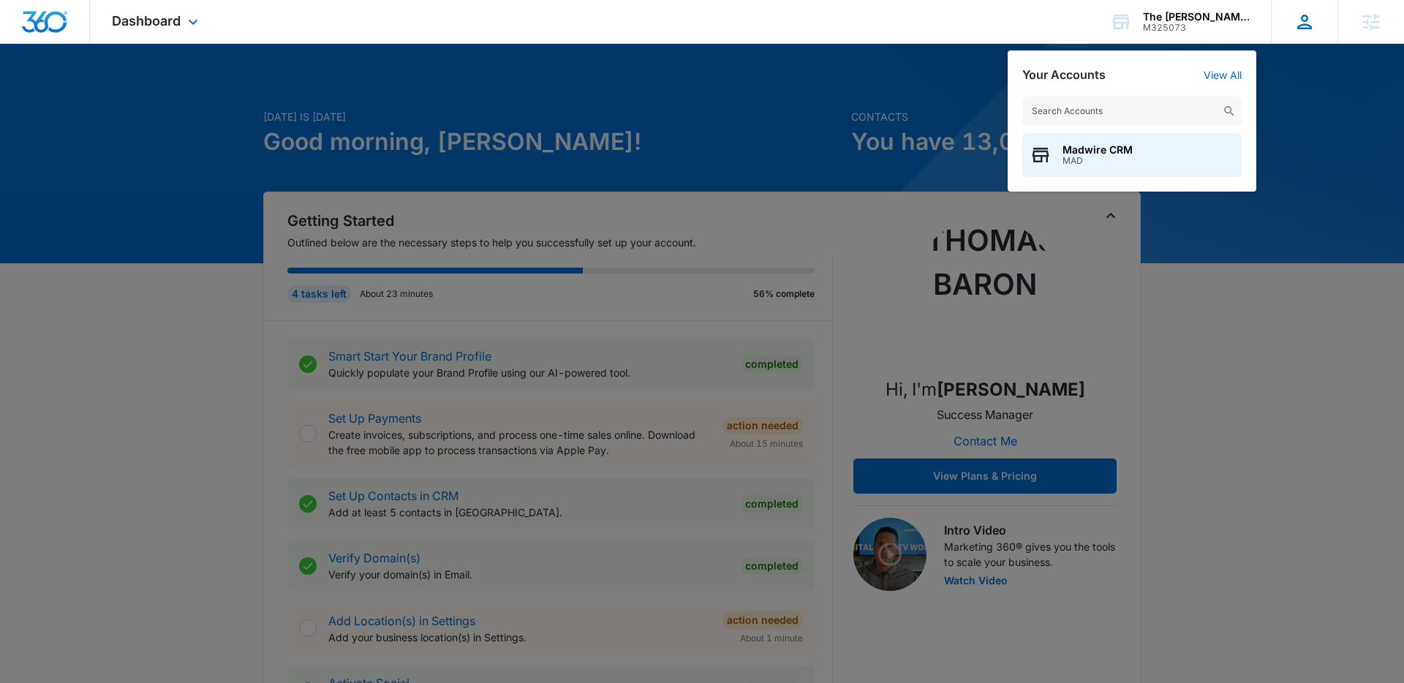
click at [1309, 32] on div "Thomas Baron [EMAIL_ADDRESS][PERSON_NAME][DOMAIN_NAME] My Profile Notifications…" at bounding box center [1304, 21] width 67 height 43
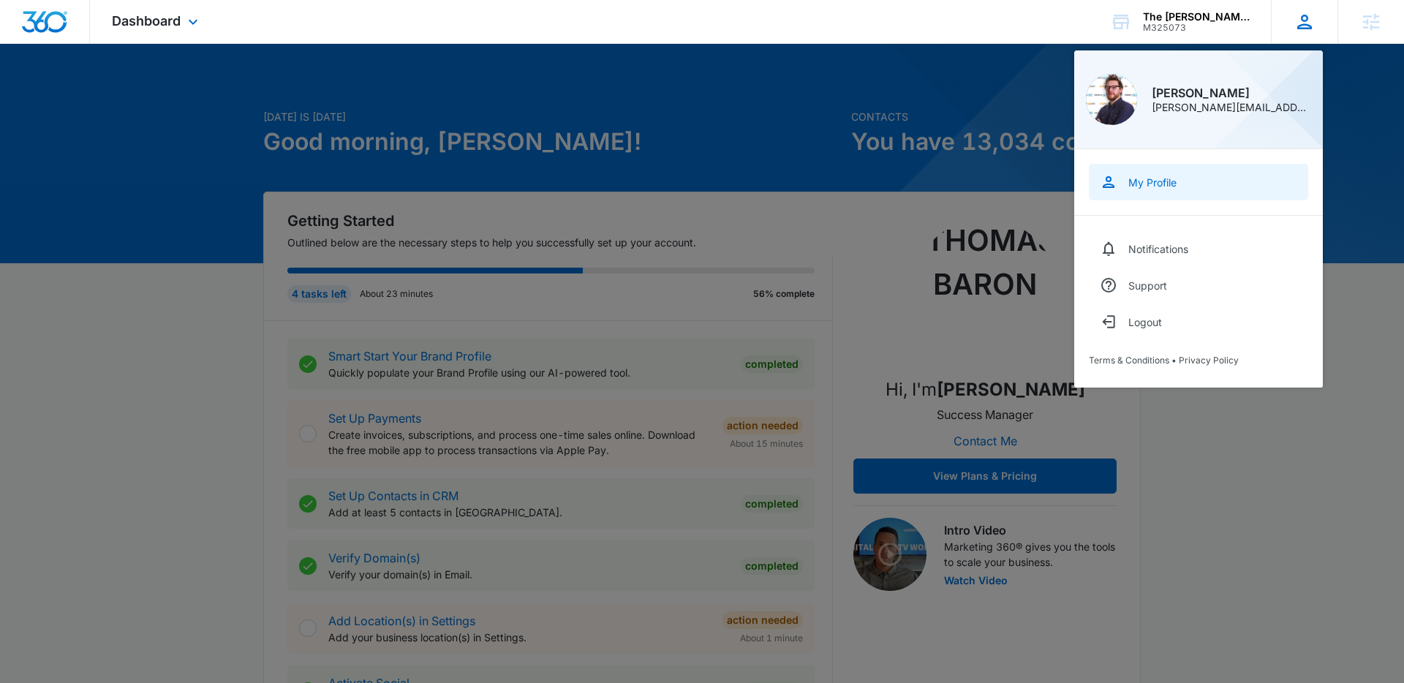
click at [1189, 189] on link "My Profile" at bounding box center [1198, 182] width 219 height 37
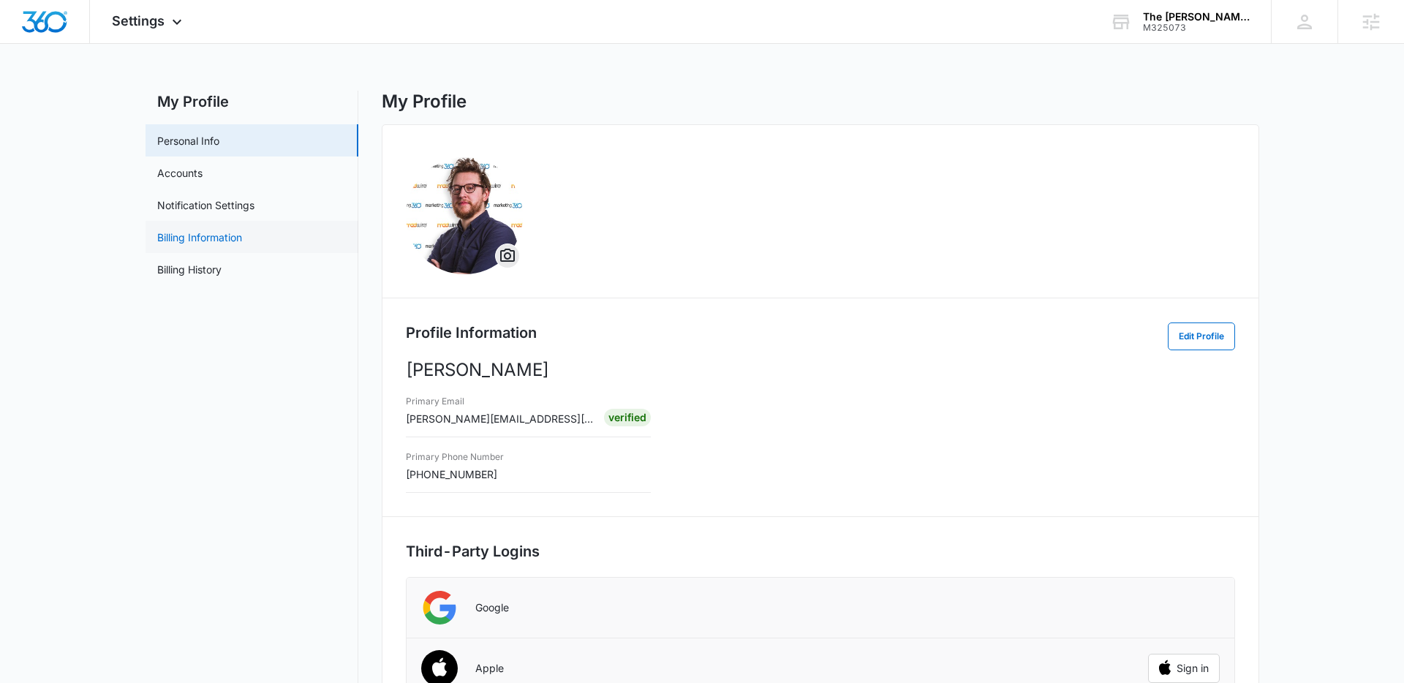
click at [242, 235] on link "Billing Information" at bounding box center [199, 237] width 85 height 15
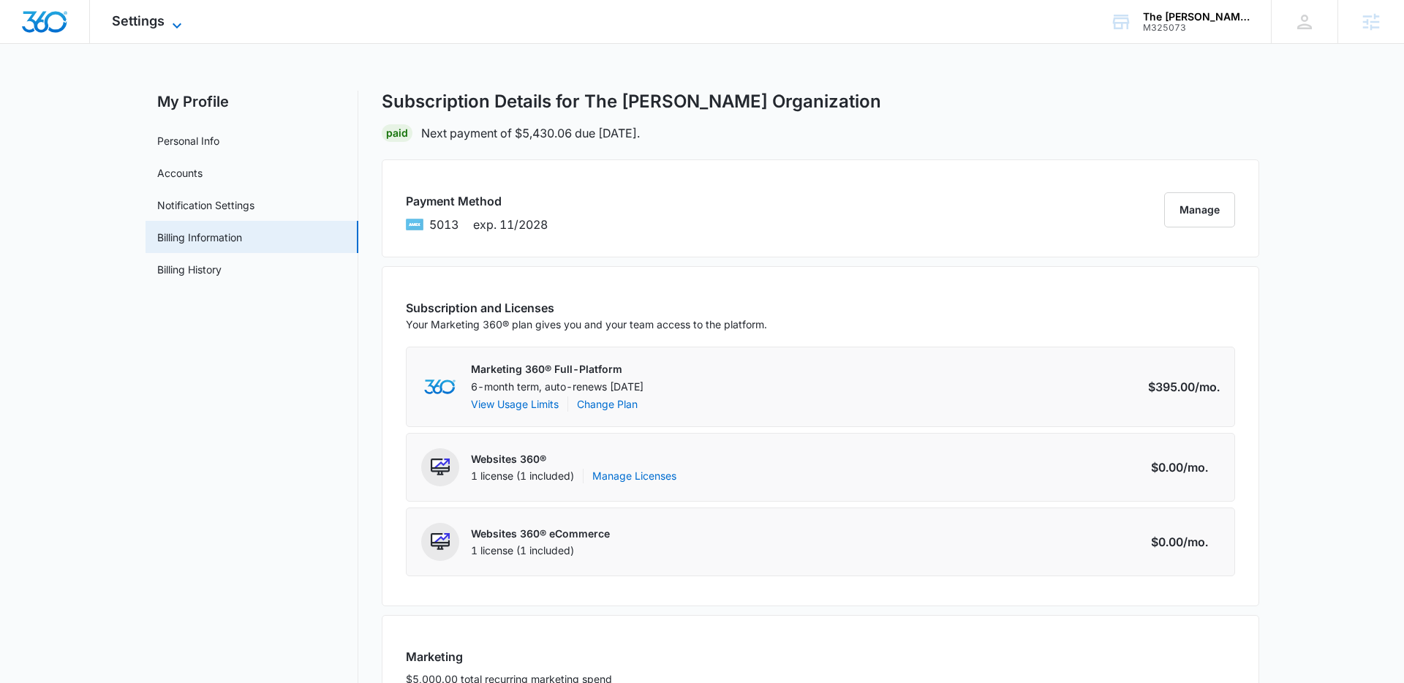
click at [144, 27] on span "Settings" at bounding box center [138, 20] width 53 height 15
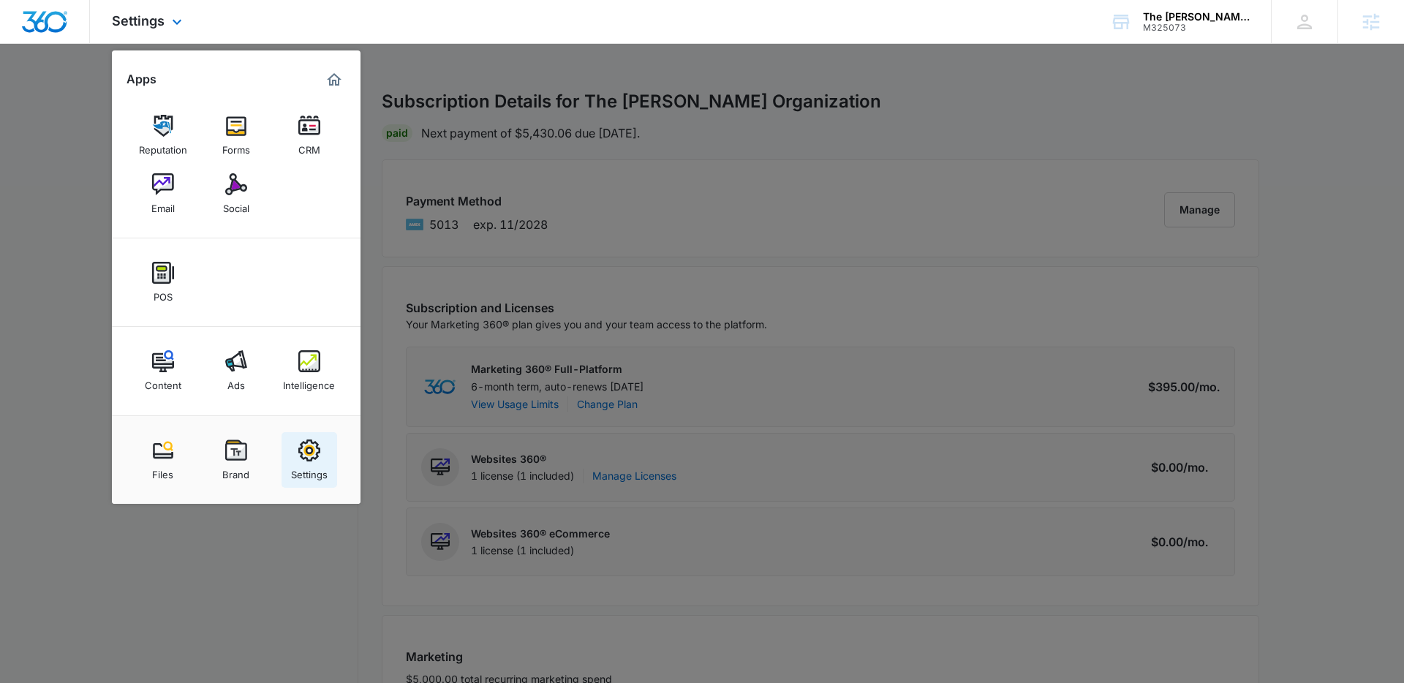
click at [300, 458] on img at bounding box center [309, 450] width 22 height 22
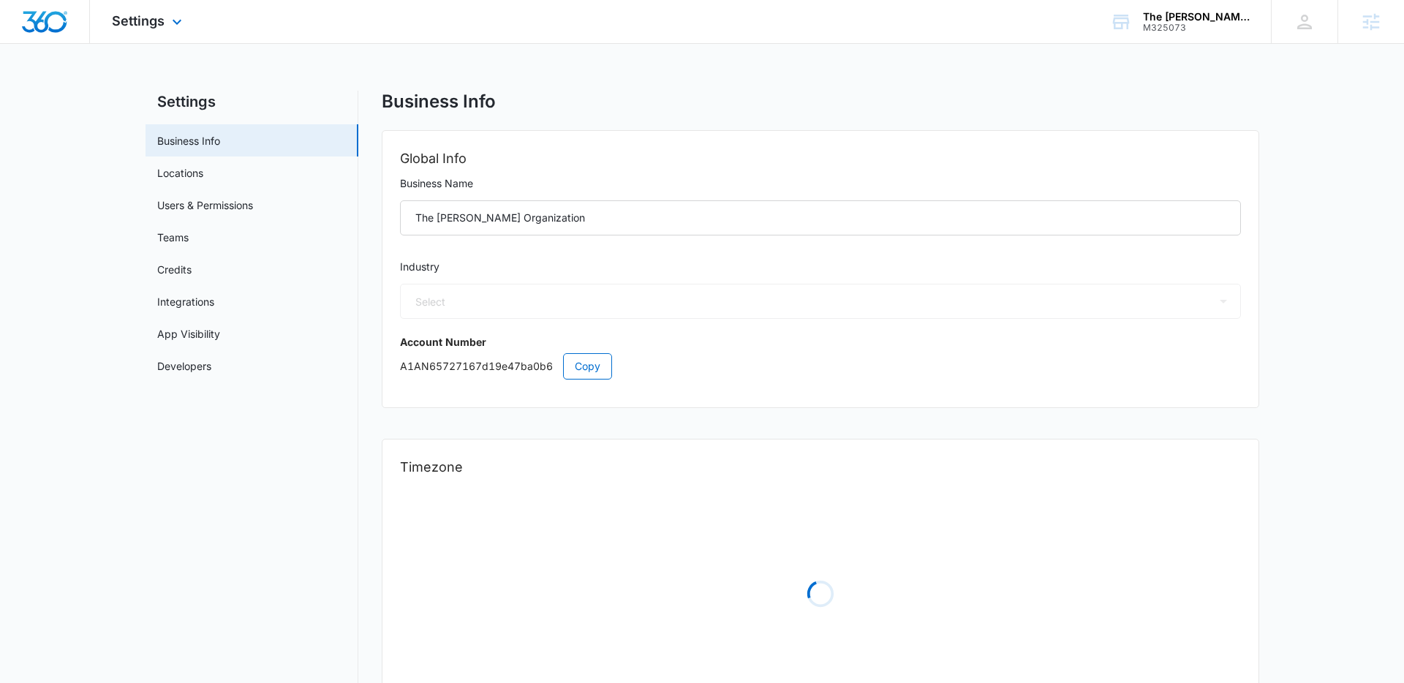
select select "35"
select select "US"
select select "America/Denver"
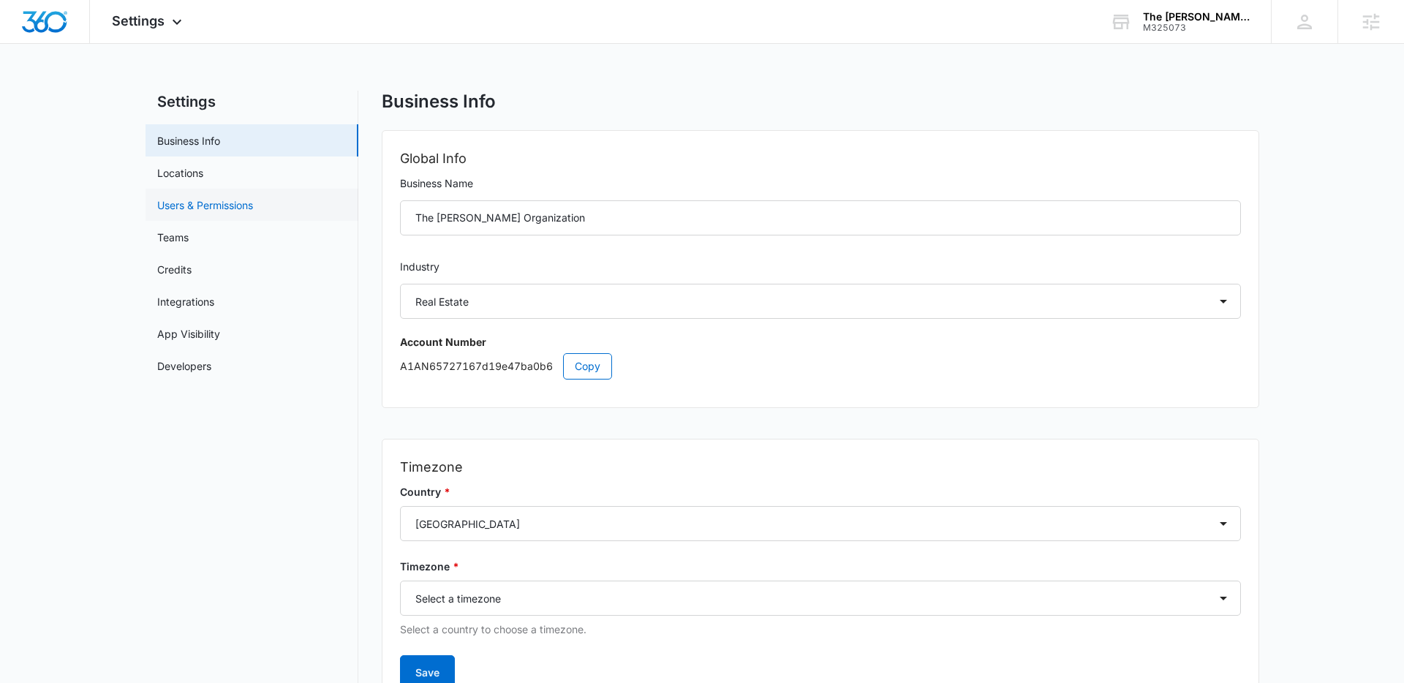
click at [253, 207] on link "Users & Permissions" at bounding box center [205, 204] width 96 height 15
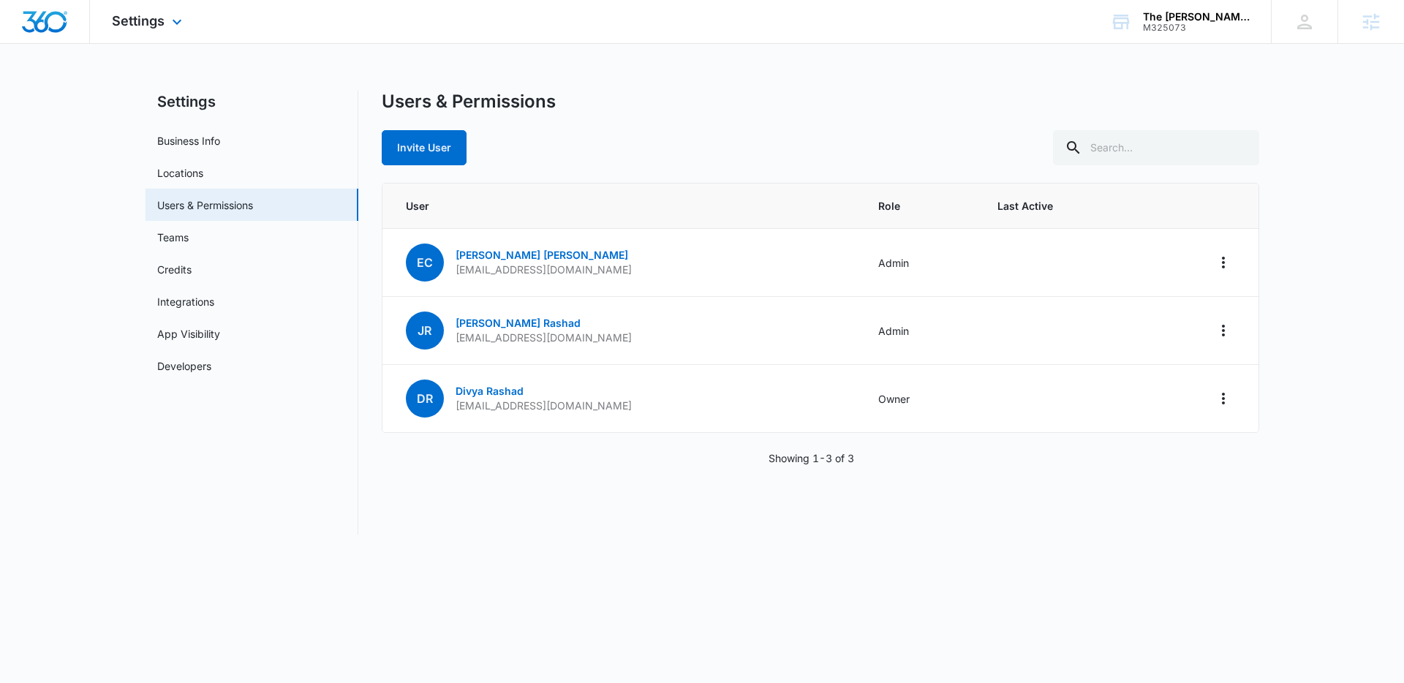
select select "35"
select select "US"
select select "America/Denver"
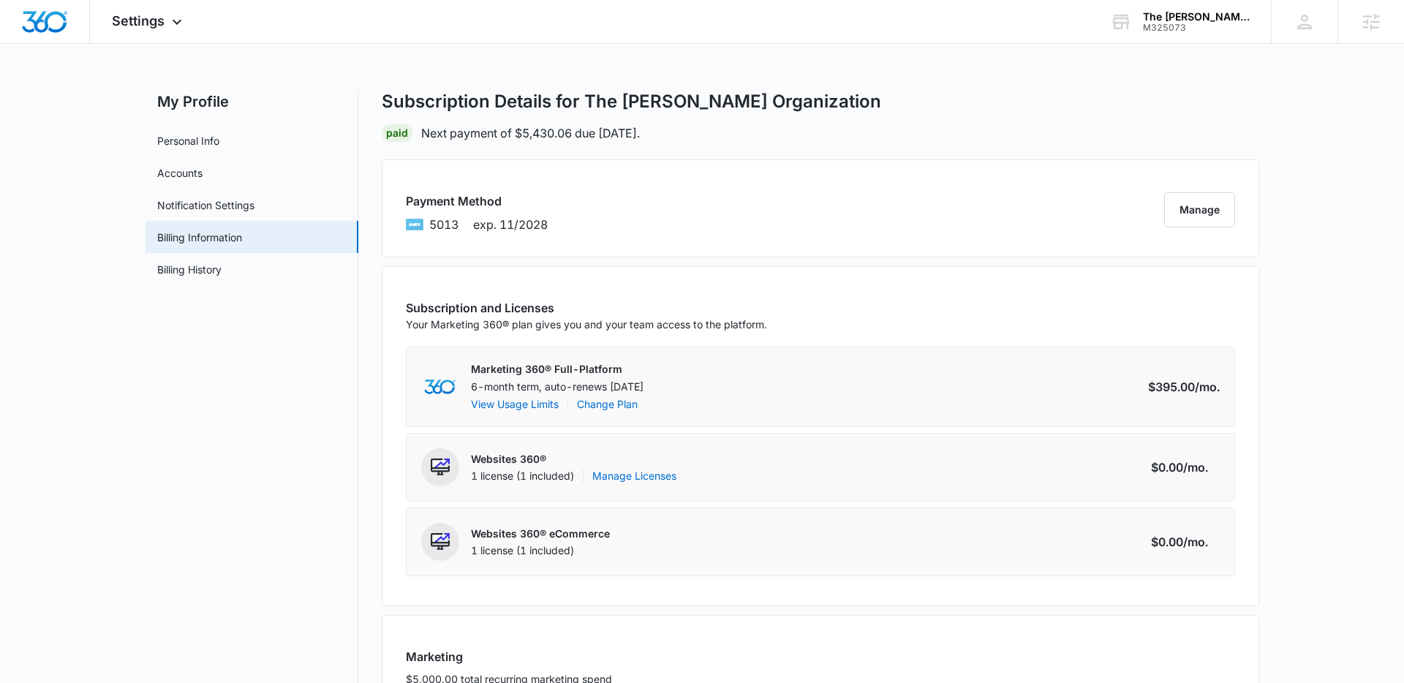
click at [346, 439] on nav "My Profile Personal Info Accounts Notification Settings Billing Information Bil…" at bounding box center [251, 579] width 213 height 977
click at [159, 39] on div "Settings Apps Reputation Forms CRM Email Social POS Content Ads Intelligence Fi…" at bounding box center [149, 21] width 118 height 43
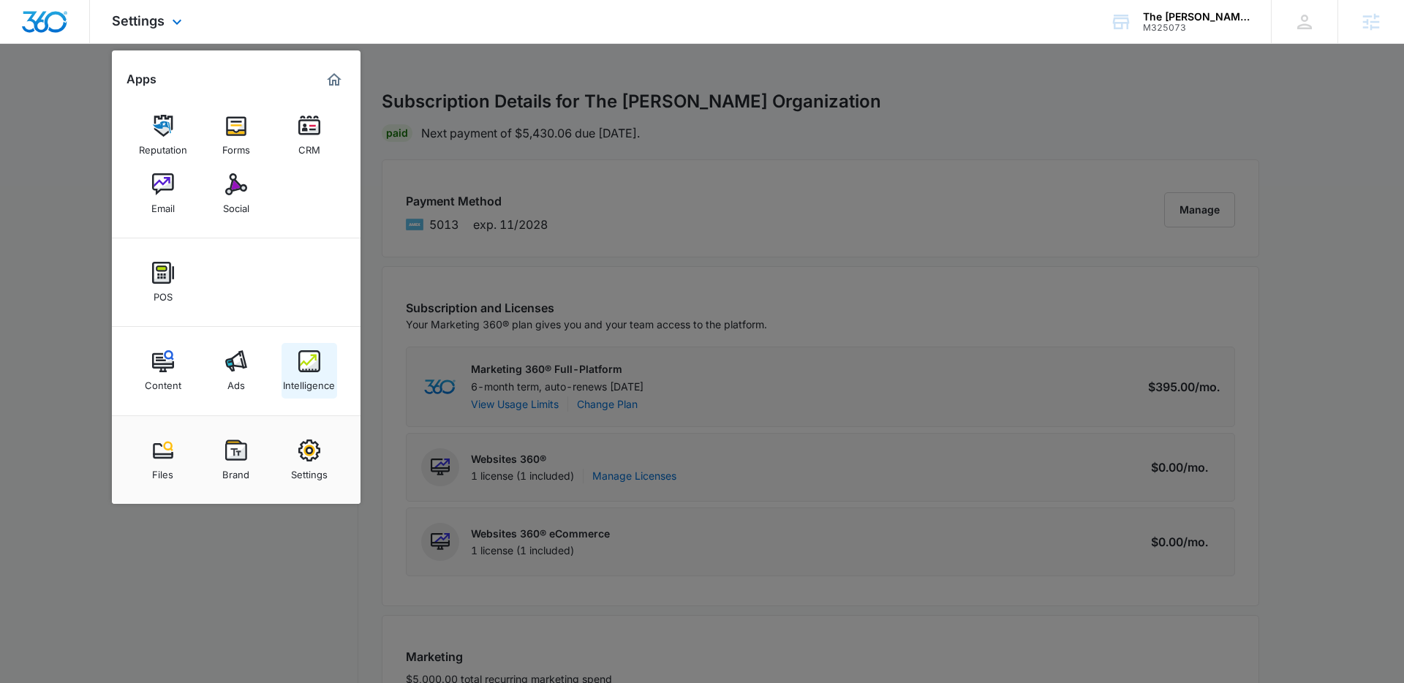
click at [301, 390] on div "Intelligence" at bounding box center [309, 381] width 52 height 19
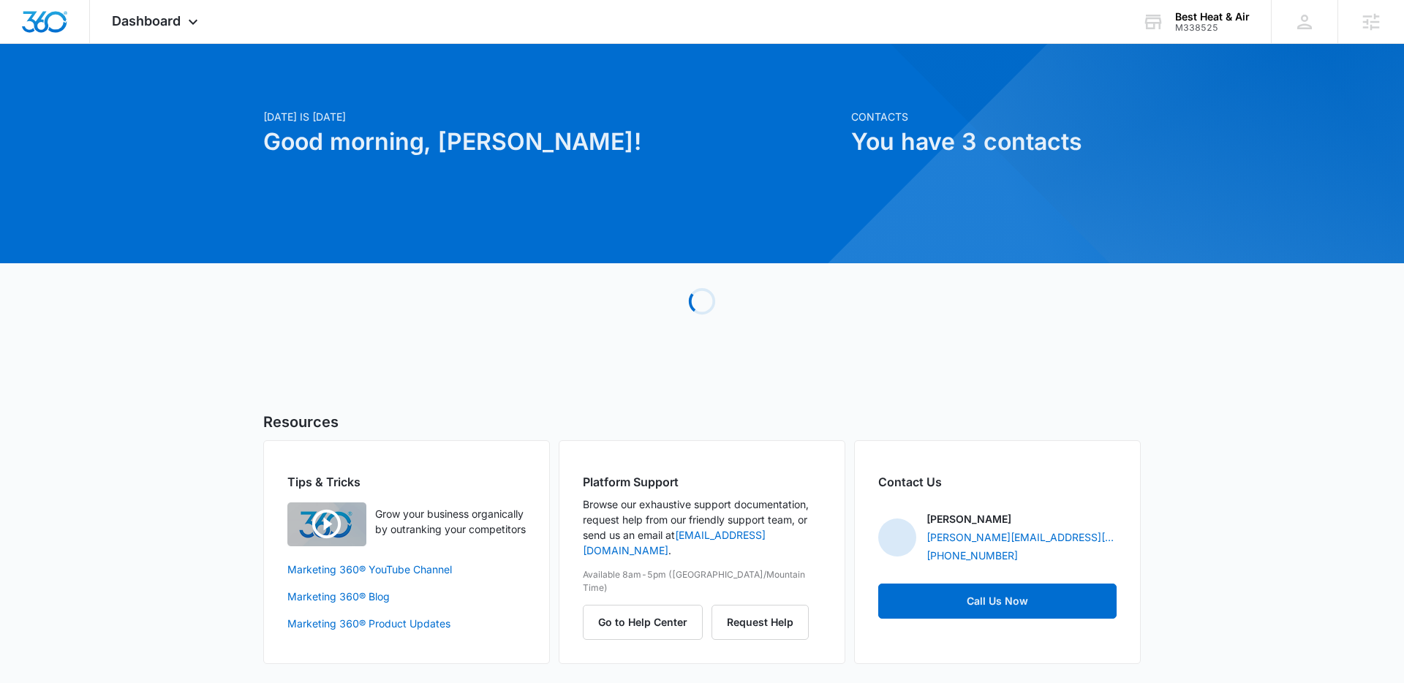
scroll to position [5, 0]
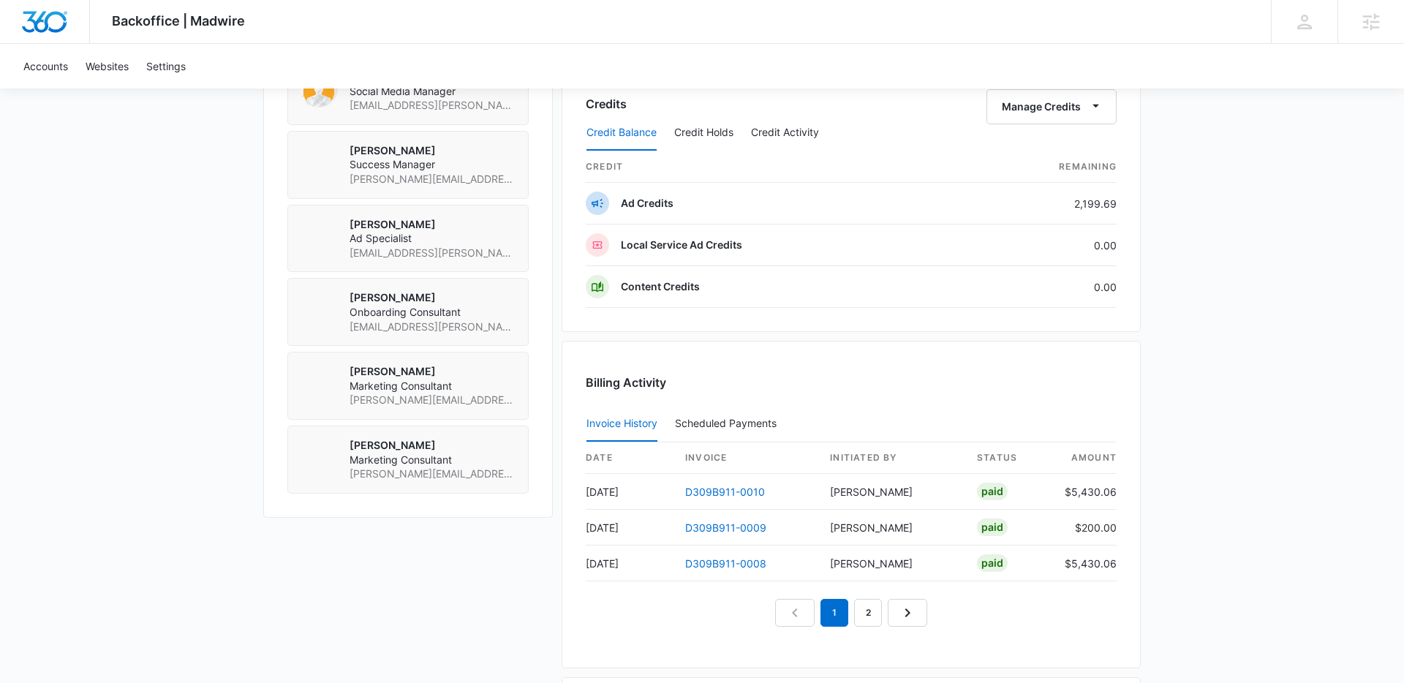
scroll to position [1165, 0]
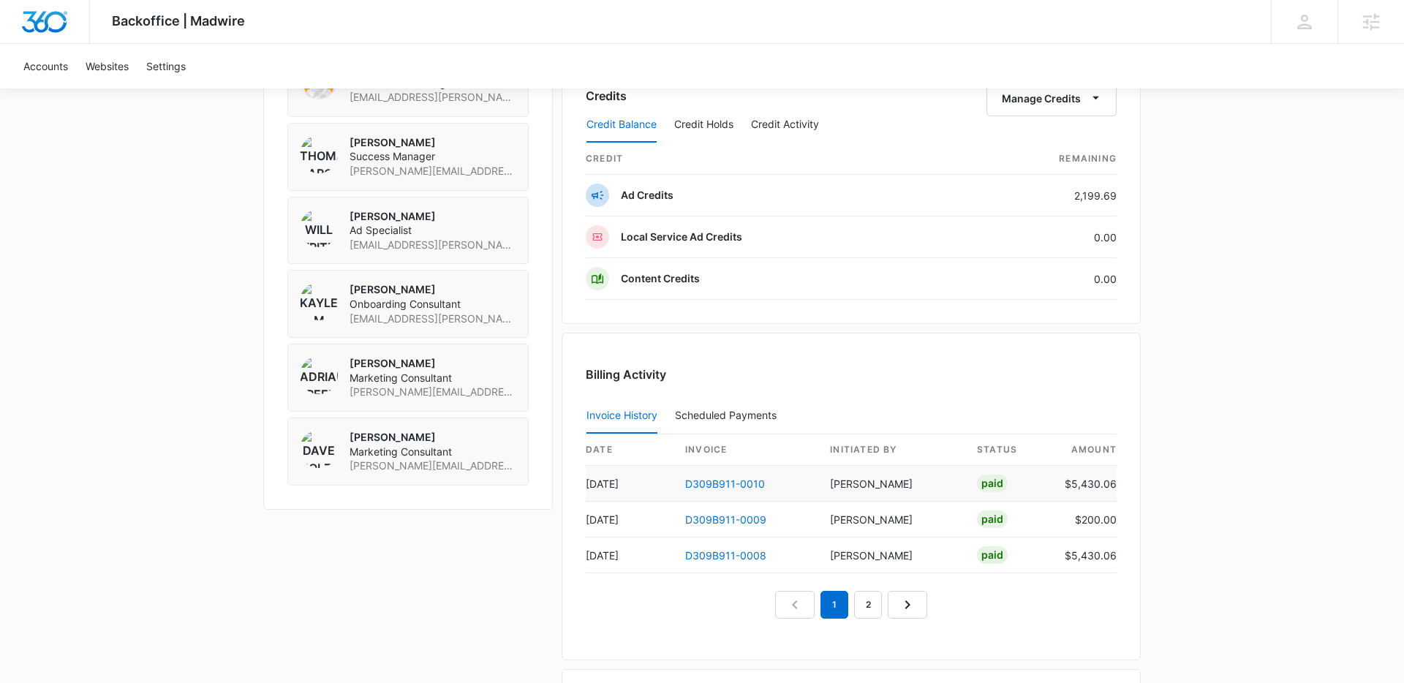
click at [735, 476] on td "D309B911-0010" at bounding box center [745, 484] width 145 height 36
click at [735, 482] on link "D309B911-0010" at bounding box center [725, 483] width 80 height 12
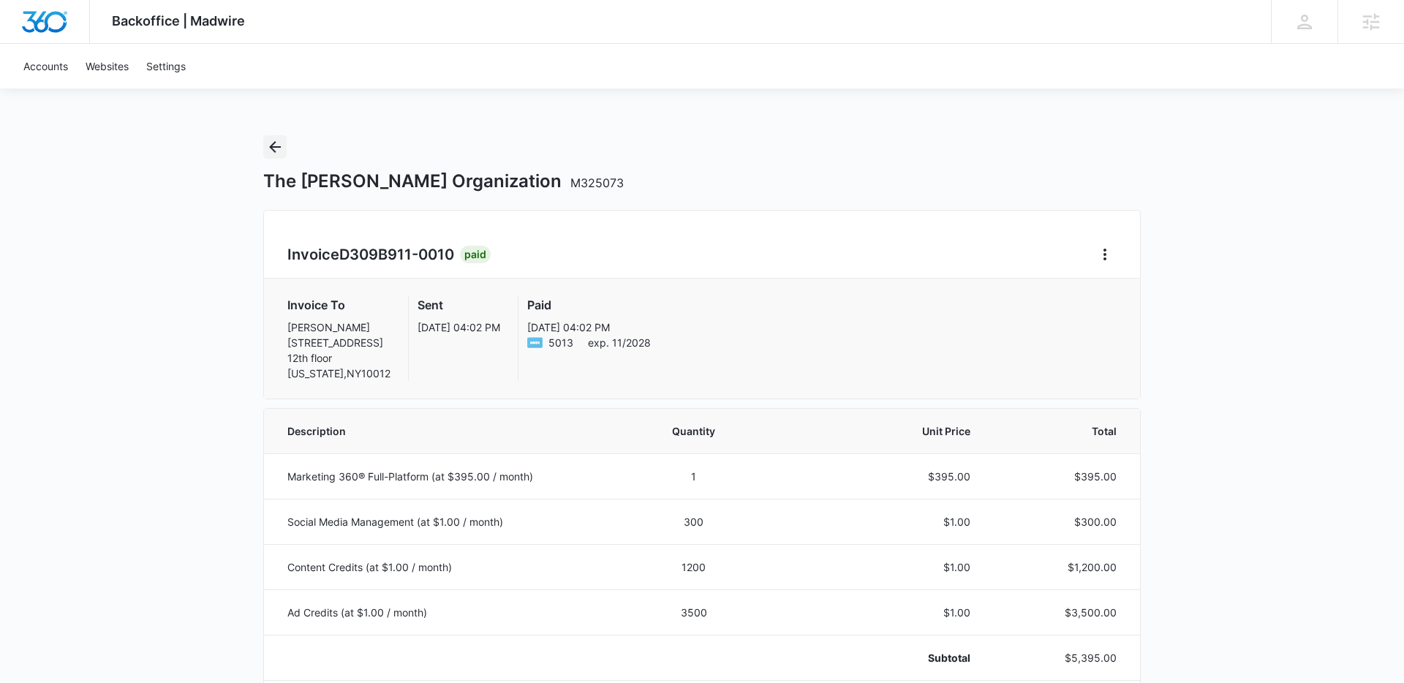
click at [285, 140] on button "Back" at bounding box center [274, 146] width 23 height 23
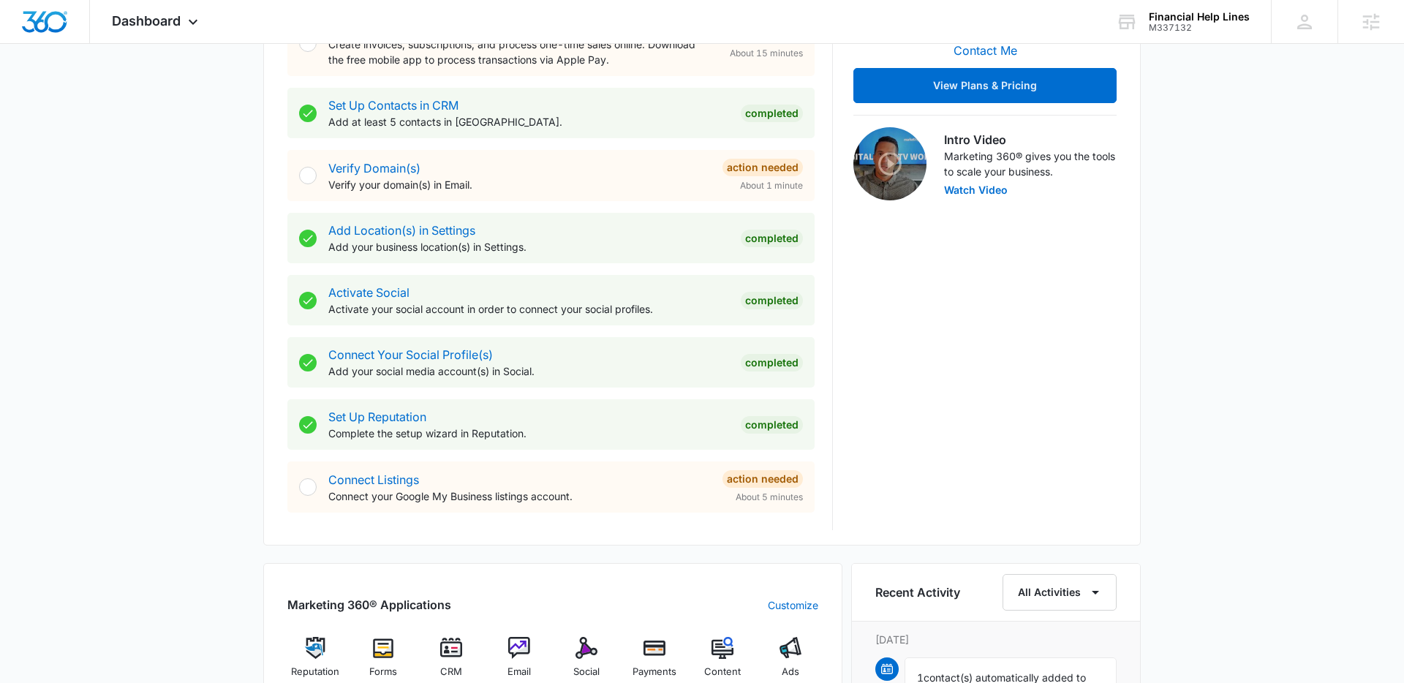
scroll to position [757, 0]
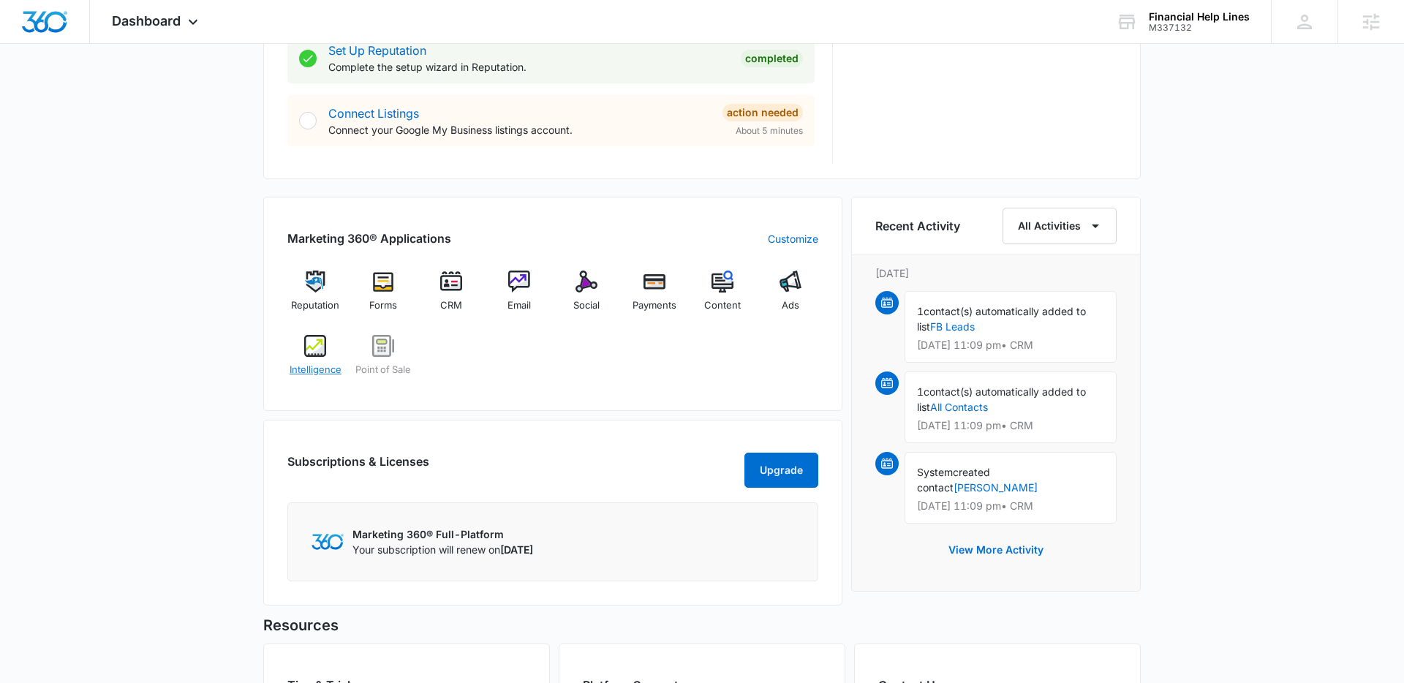
click at [314, 370] on span "Intelligence" at bounding box center [316, 370] width 52 height 15
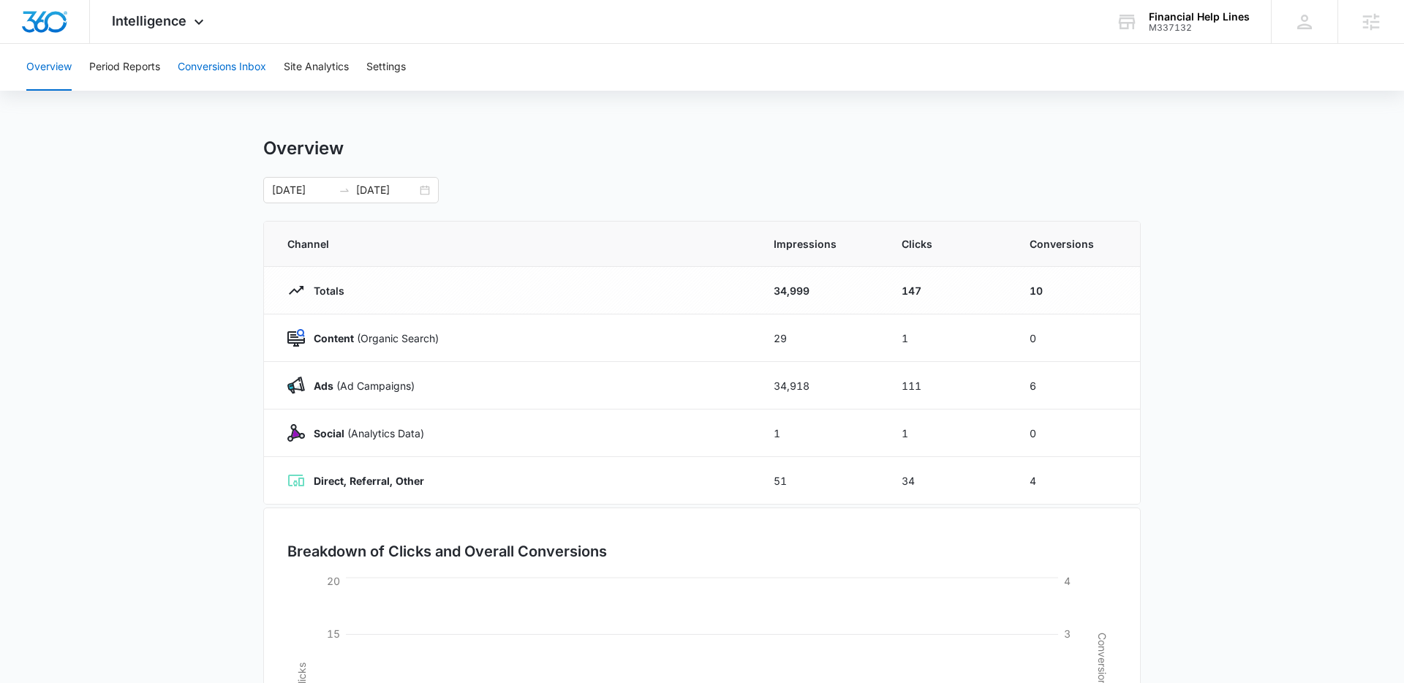
click at [234, 72] on button "Conversions Inbox" at bounding box center [222, 67] width 88 height 47
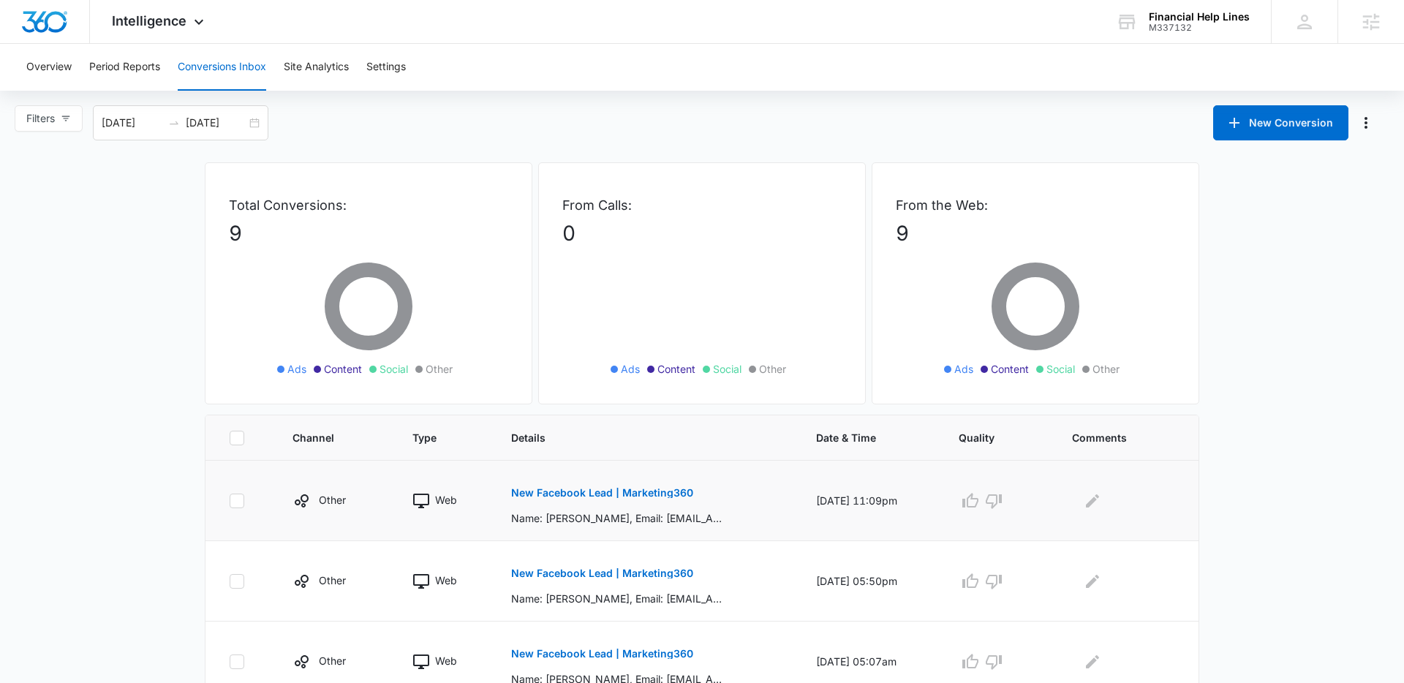
click at [533, 481] on button "New Facebook Lead | Marketing360" at bounding box center [602, 492] width 182 height 35
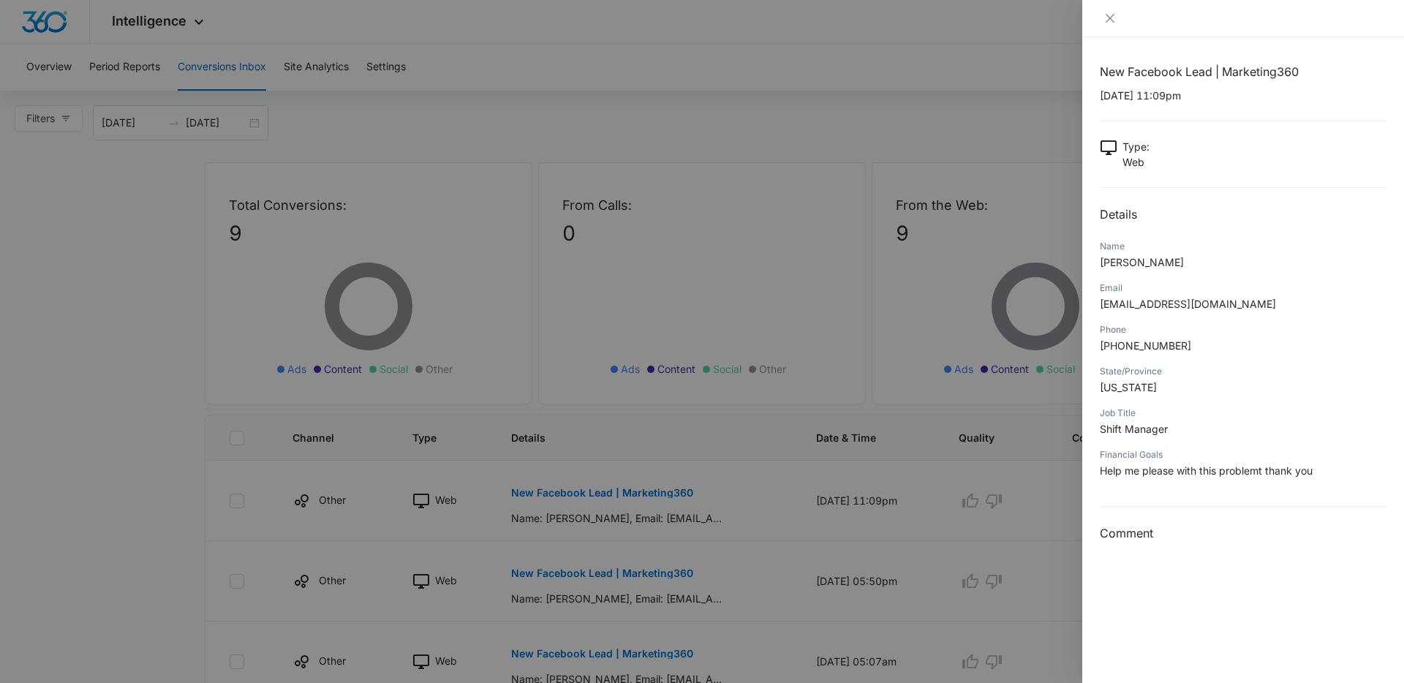
click at [752, 540] on div at bounding box center [702, 341] width 1404 height 683
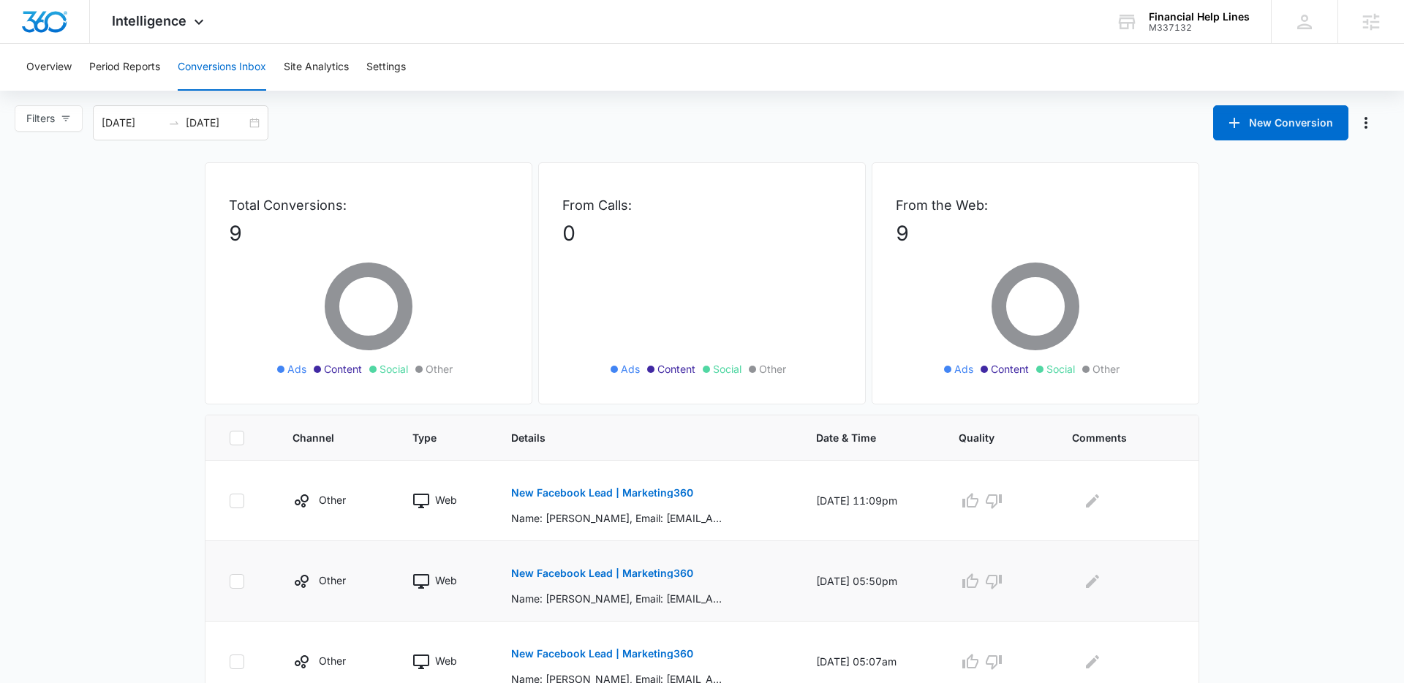
click at [603, 575] on p "New Facebook Lead | Marketing360" at bounding box center [602, 573] width 182 height 10
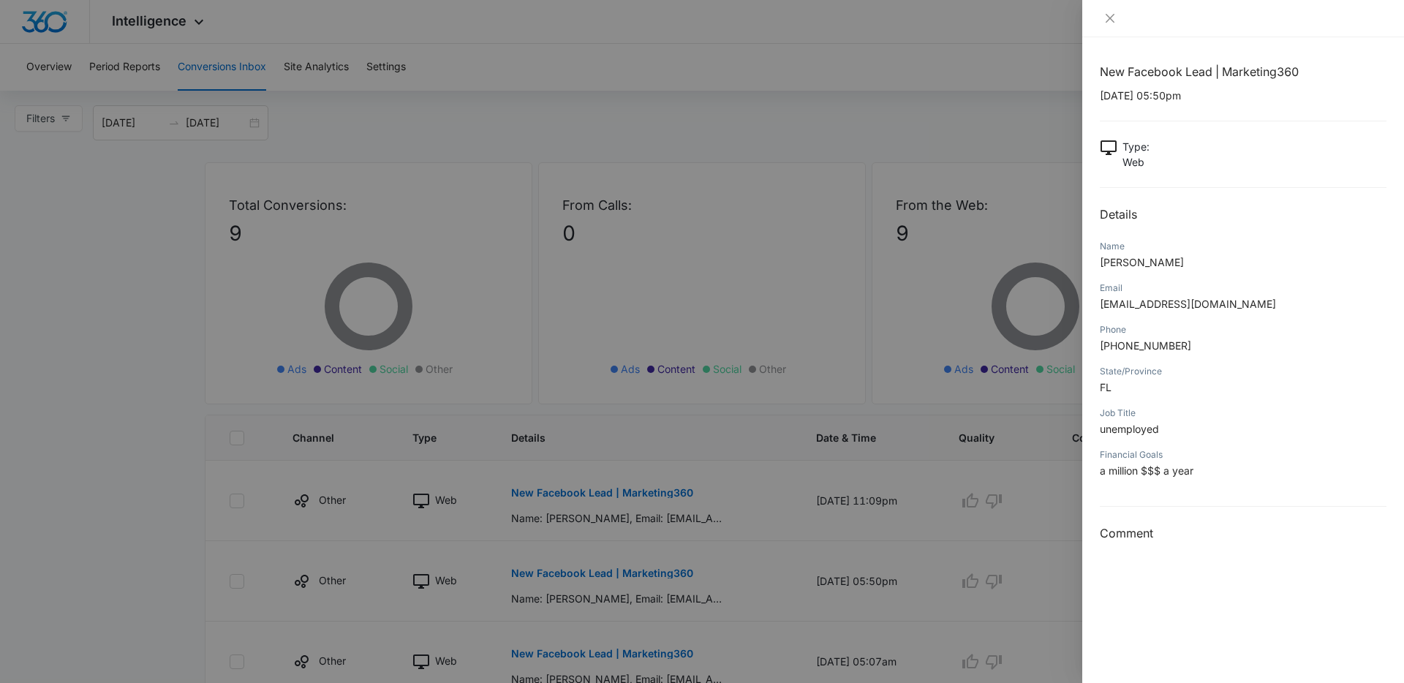
click at [703, 221] on div at bounding box center [702, 341] width 1404 height 683
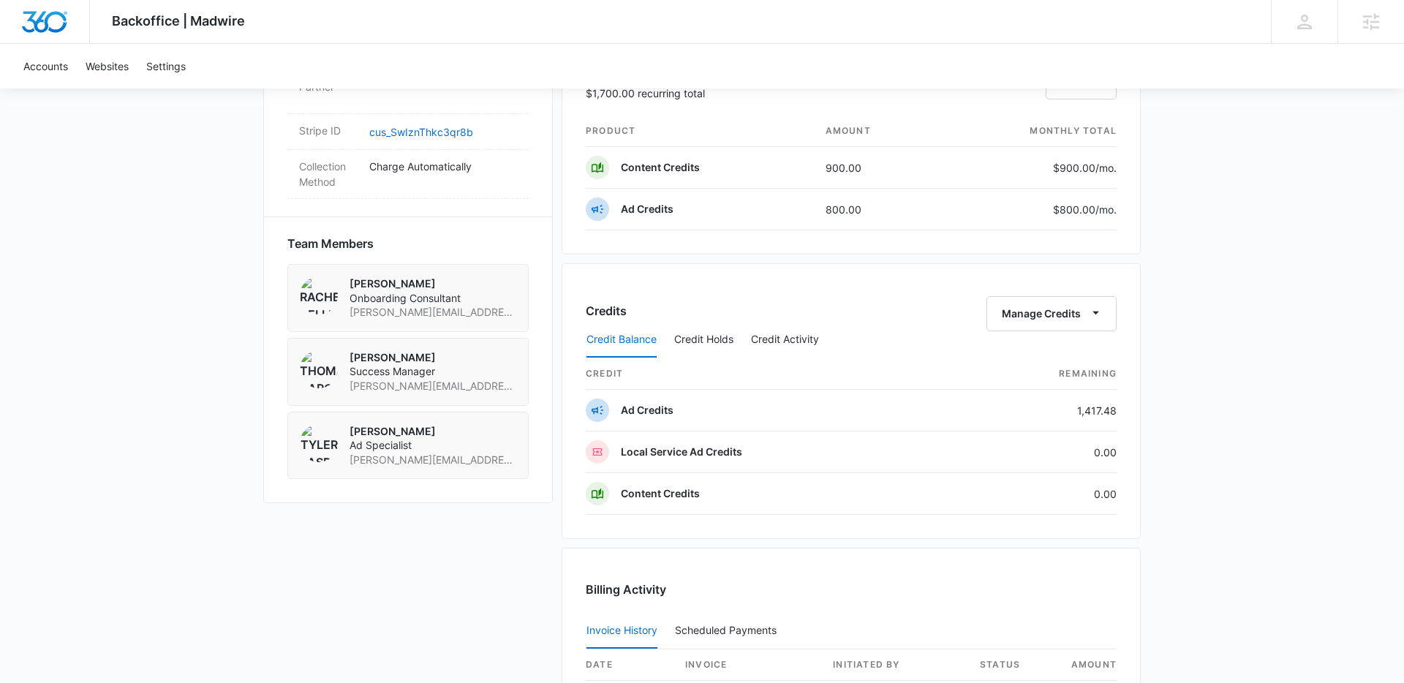
scroll to position [1247, 0]
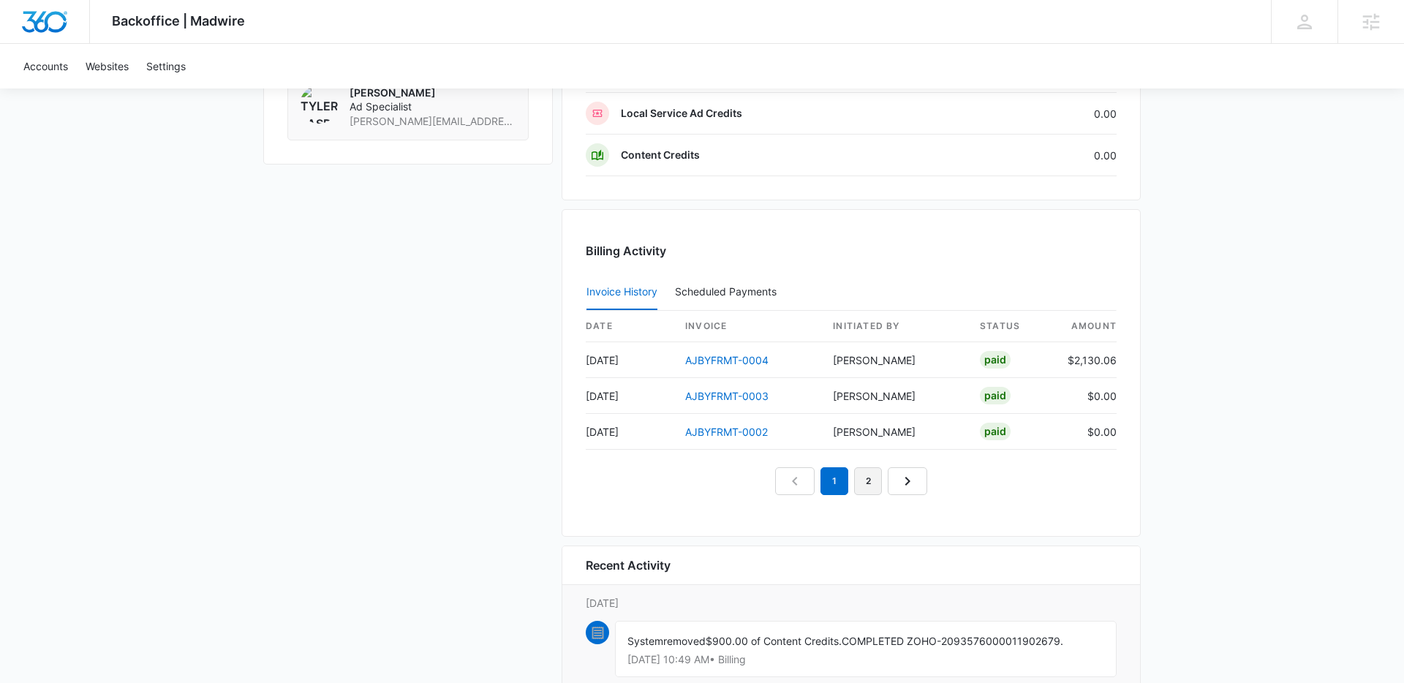
click at [861, 488] on link "2" at bounding box center [868, 481] width 28 height 28
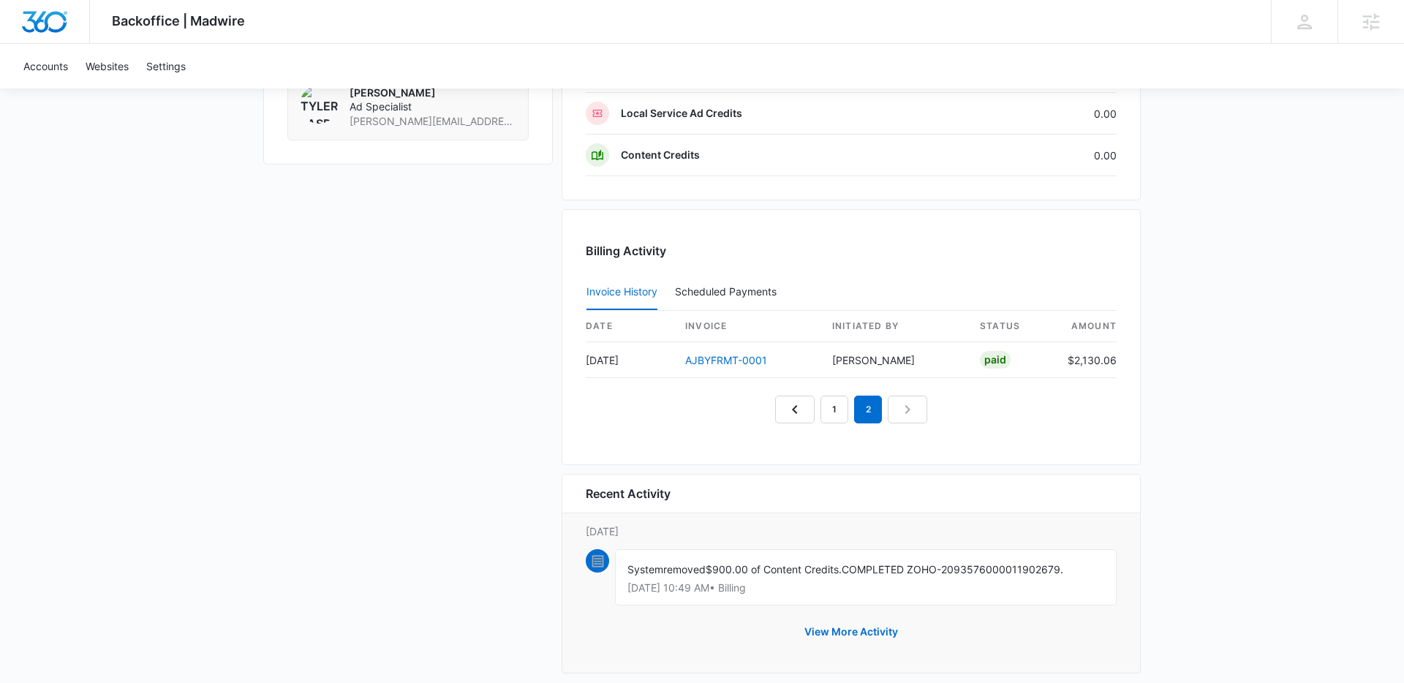
scroll to position [1266, 0]
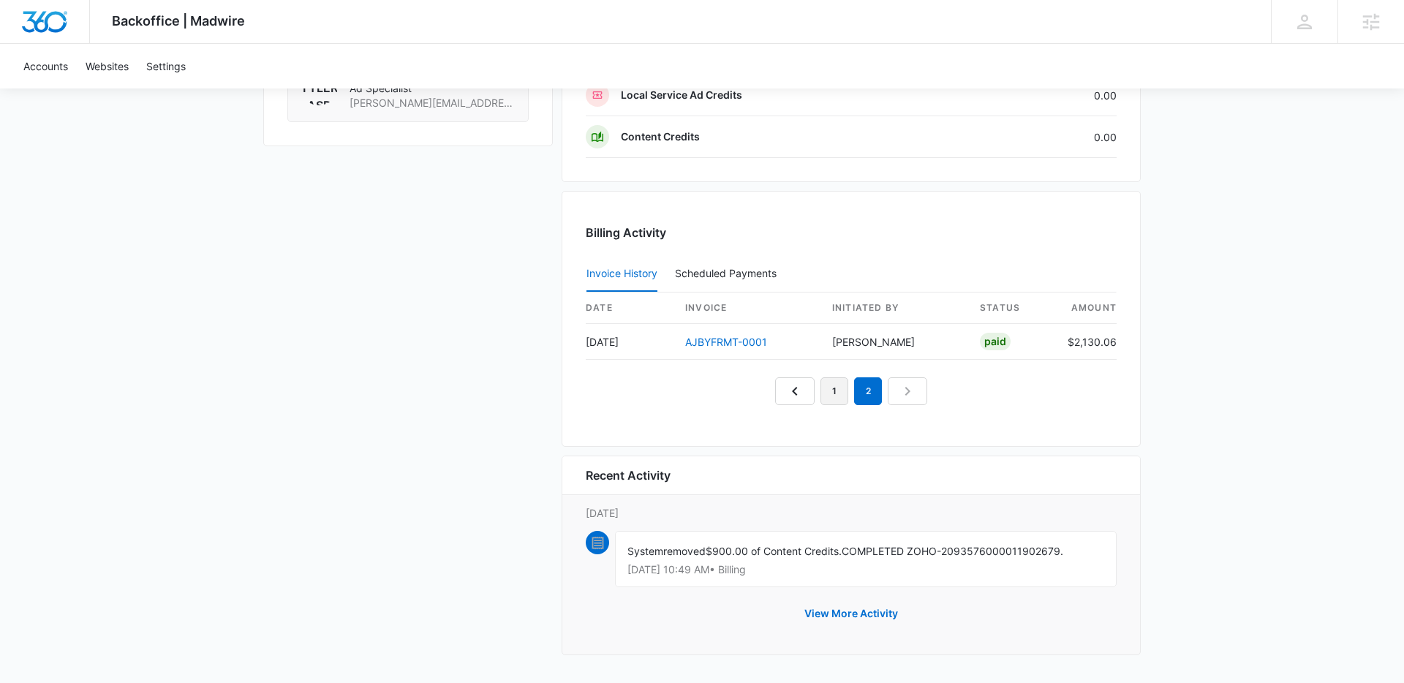
click at [834, 390] on link "1" at bounding box center [834, 391] width 28 height 28
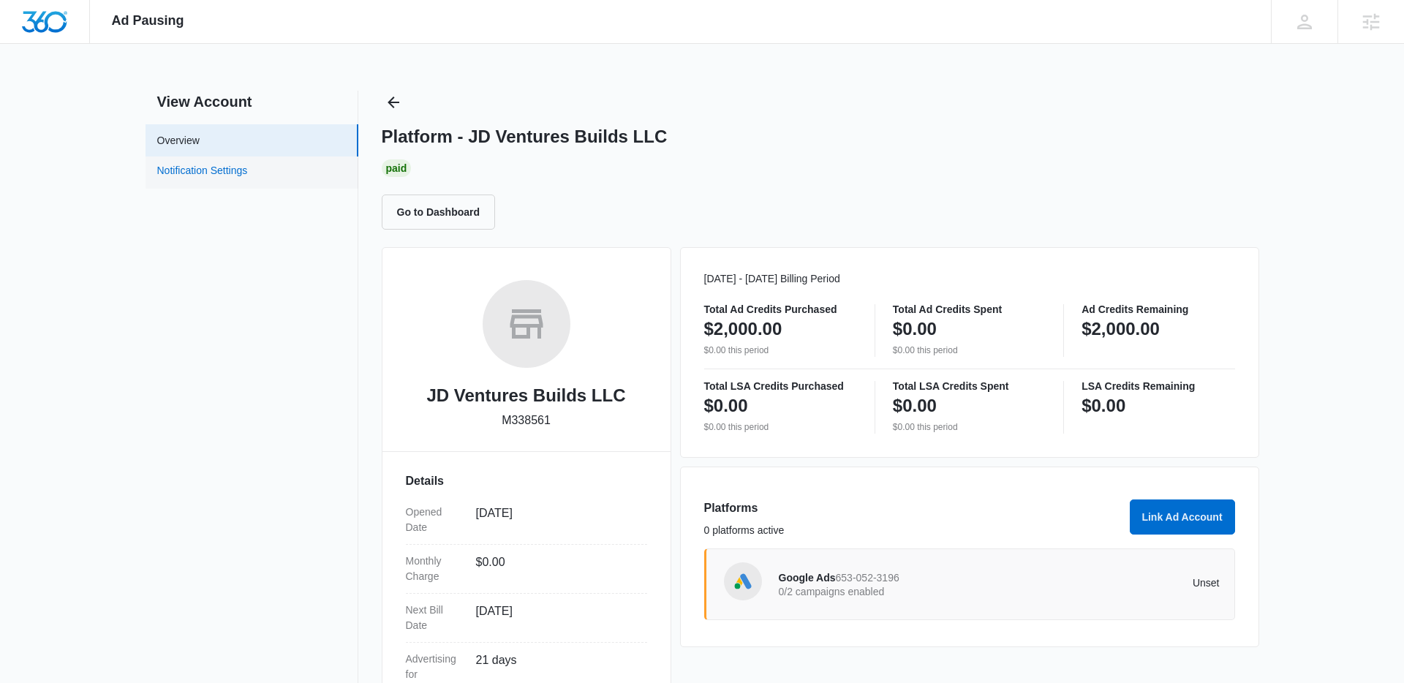
click at [248, 180] on link "Notification Settings" at bounding box center [202, 172] width 91 height 19
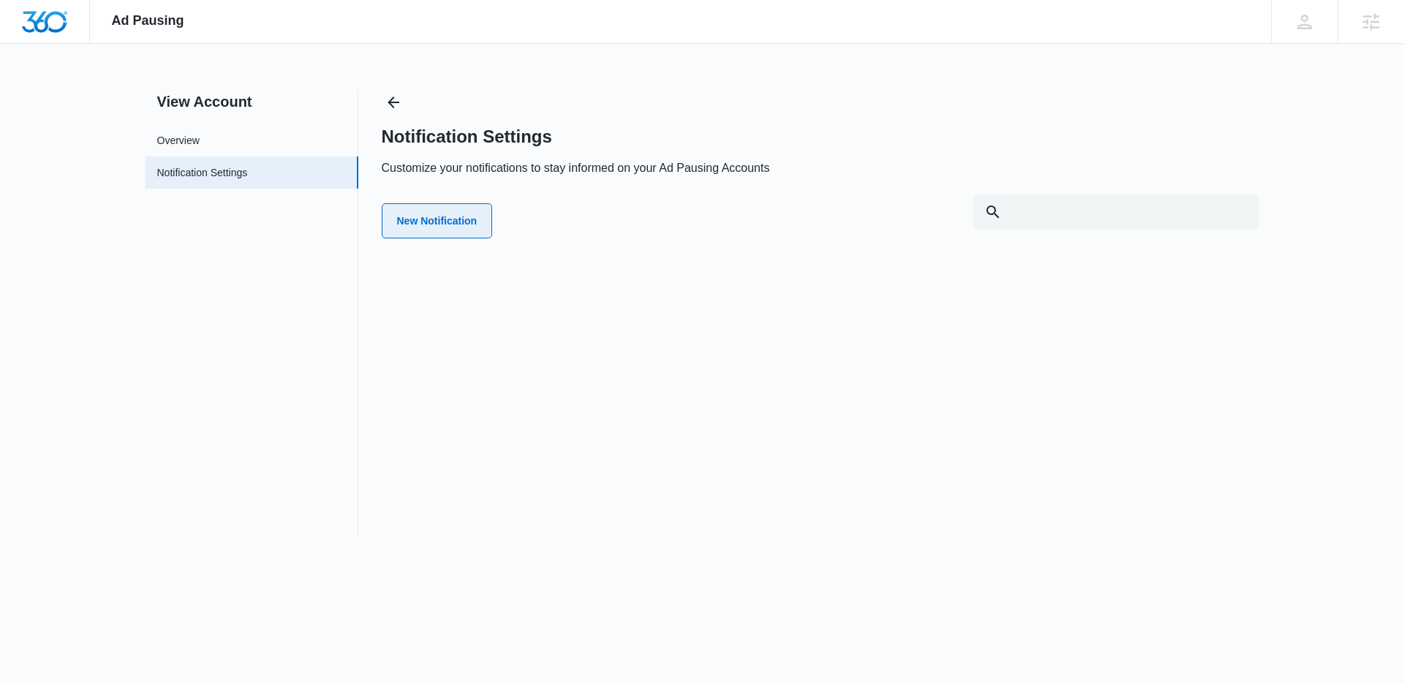
click at [408, 233] on button "New Notification" at bounding box center [437, 220] width 111 height 35
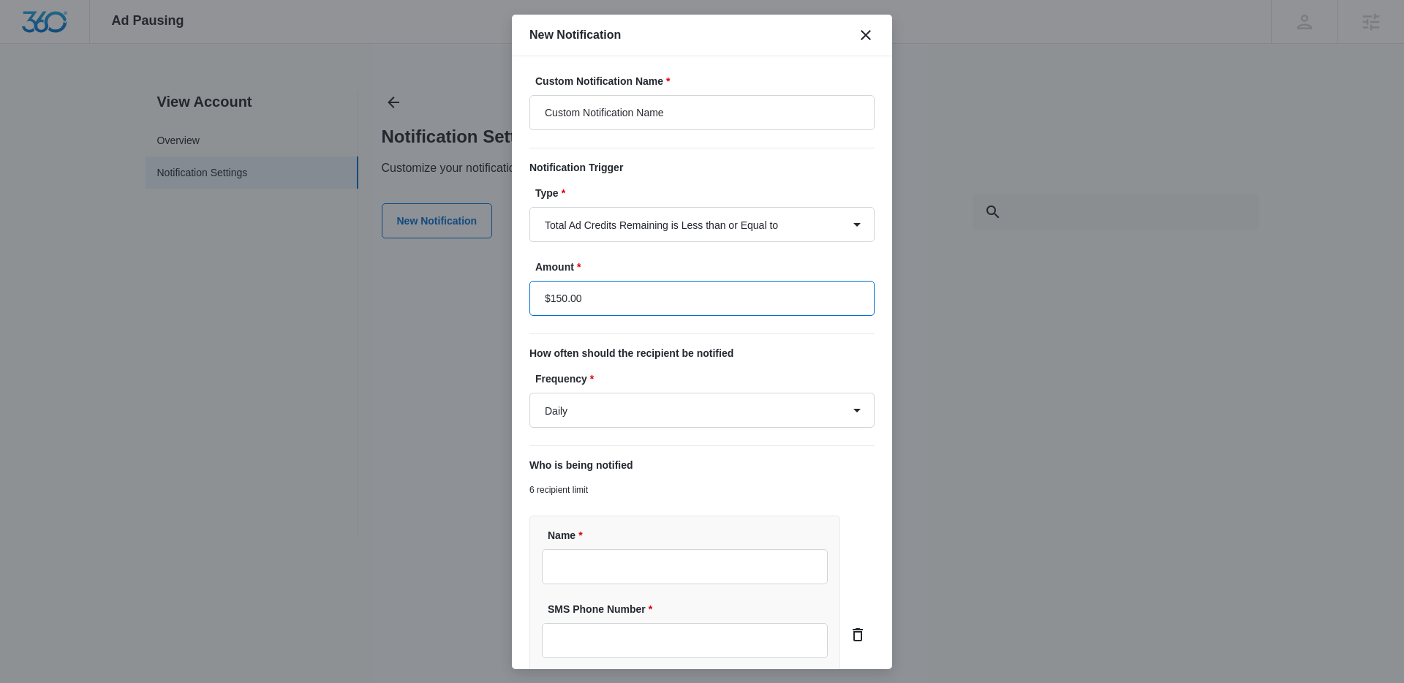
click at [608, 297] on input "$150.00" at bounding box center [701, 298] width 345 height 35
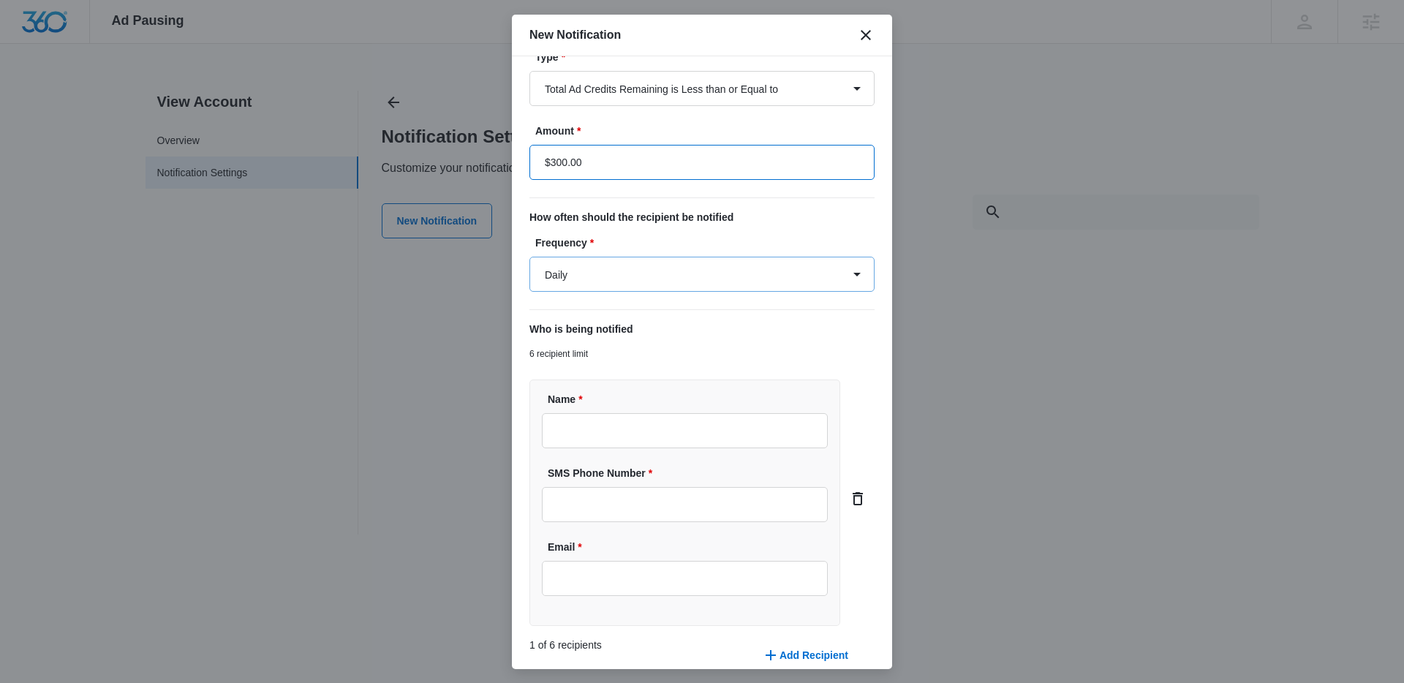
type input "$300.00"
click at [675, 424] on input "Name *" at bounding box center [685, 430] width 286 height 35
type input "[PERSON_NAME]"
type input "[PHONE_NUMBER]"
type input "[PERSON_NAME][EMAIL_ADDRESS][PERSON_NAME][DOMAIN_NAME]"
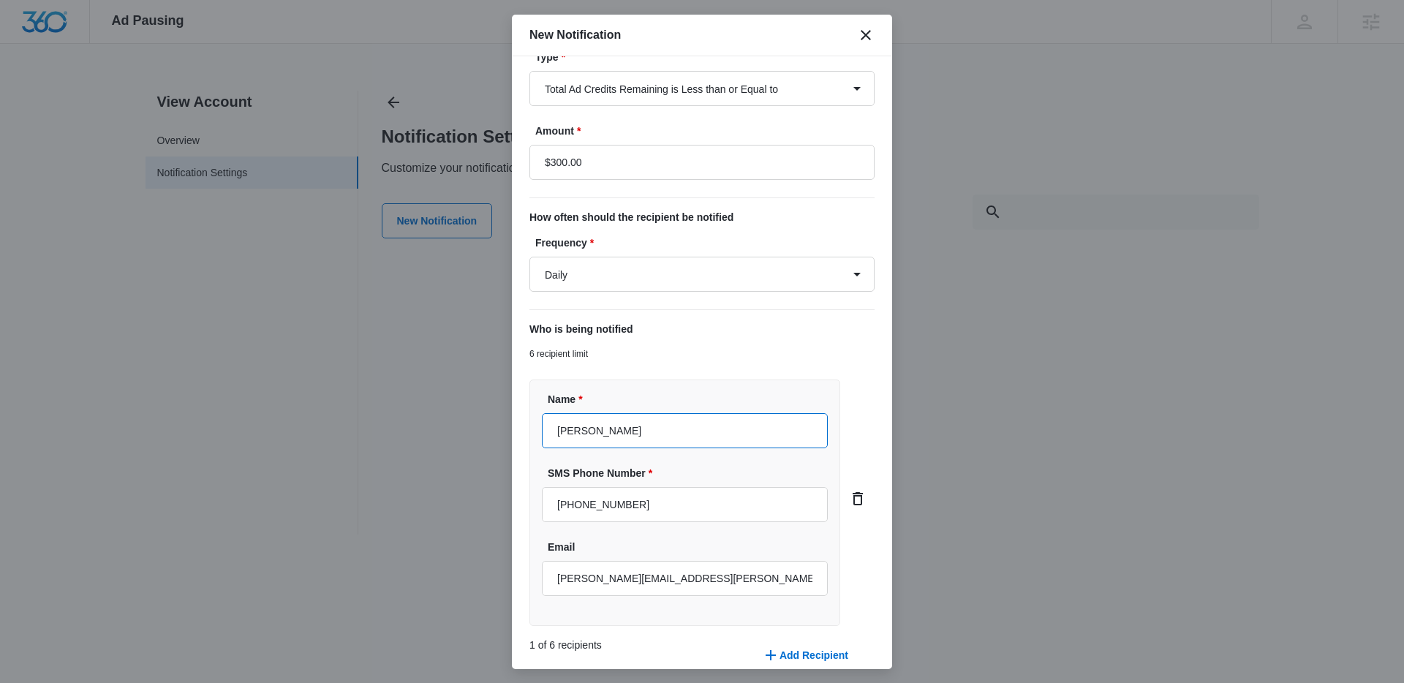
scroll to position [204, 0]
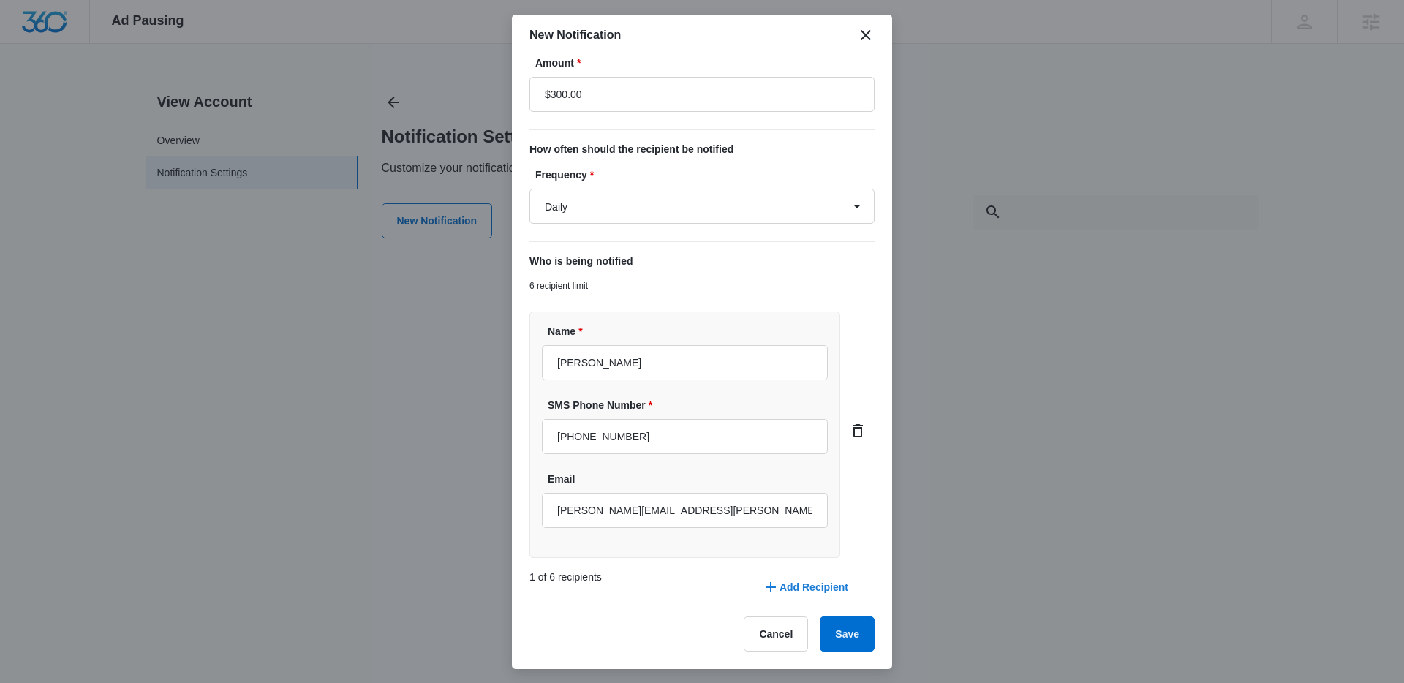
click at [778, 583] on icon "button" at bounding box center [771, 587] width 18 height 18
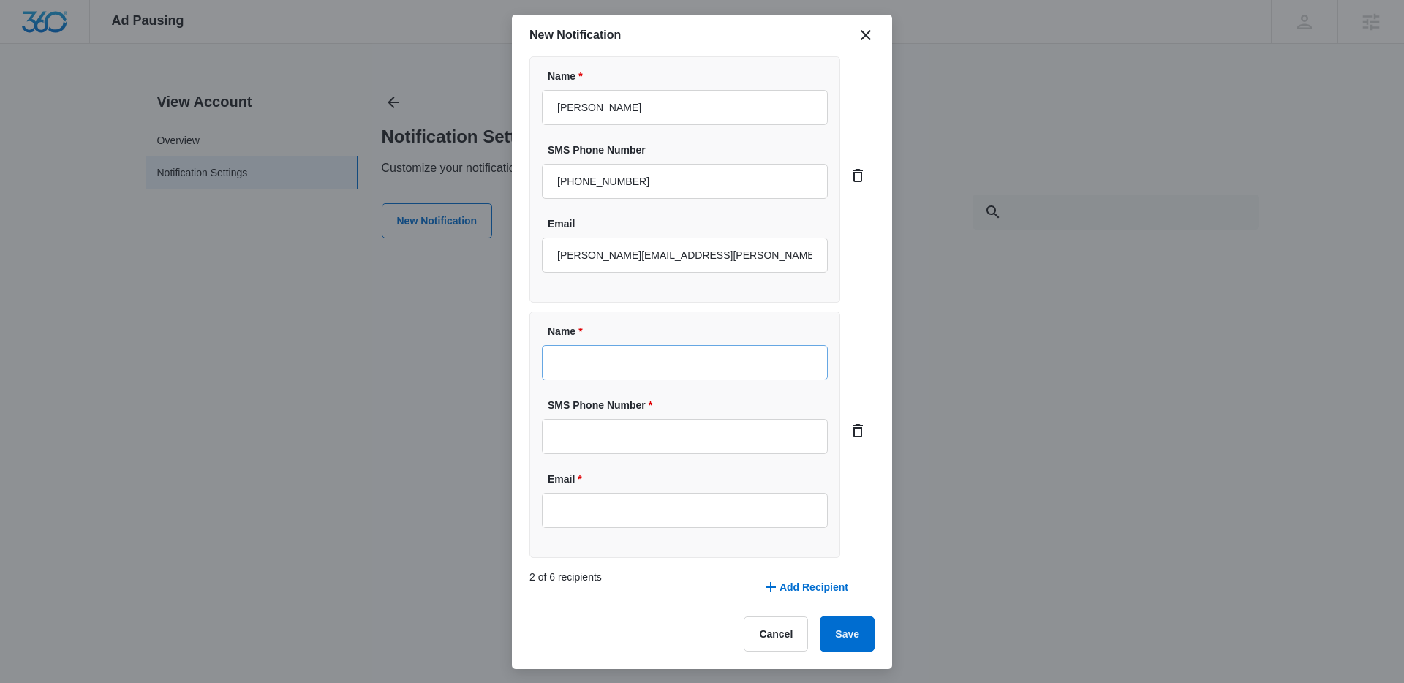
click at [654, 348] on input "Name *" at bounding box center [685, 362] width 286 height 35
paste input "[PERSON_NAME]"
type input "[PERSON_NAME]"
click at [583, 443] on input "SMS Phone Number *" at bounding box center [685, 436] width 286 height 35
paste input "[PHONE_NUMBER]"
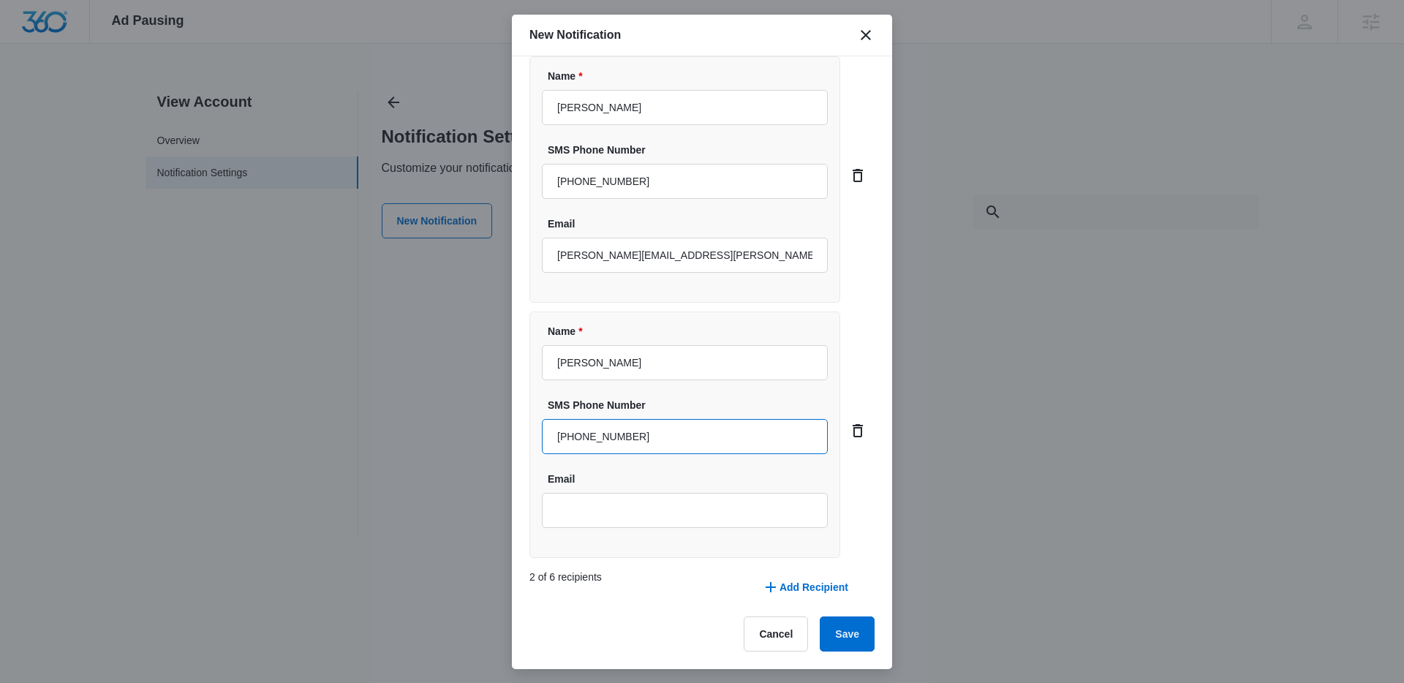
type input "[PHONE_NUMBER]"
click at [613, 518] on input "Email" at bounding box center [685, 510] width 286 height 35
paste input "[PERSON_NAME][EMAIL_ADDRESS][DOMAIN_NAME]"
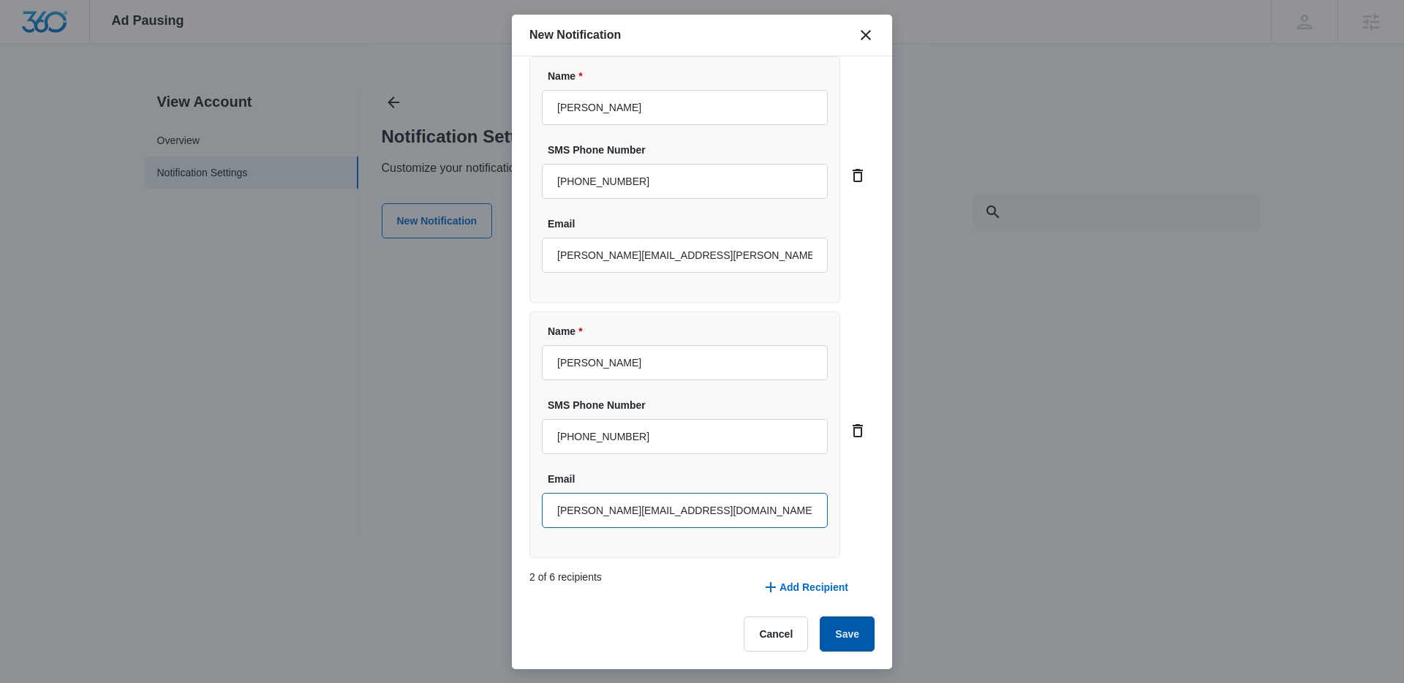
type input "[PERSON_NAME][EMAIL_ADDRESS][DOMAIN_NAME]"
click at [844, 633] on button "Save" at bounding box center [847, 633] width 55 height 35
